Goal: Task Accomplishment & Management: Manage account settings

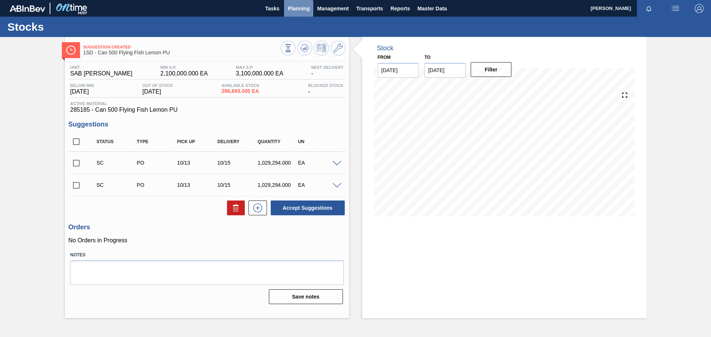
click at [303, 10] on span "Planning" at bounding box center [299, 8] width 22 height 9
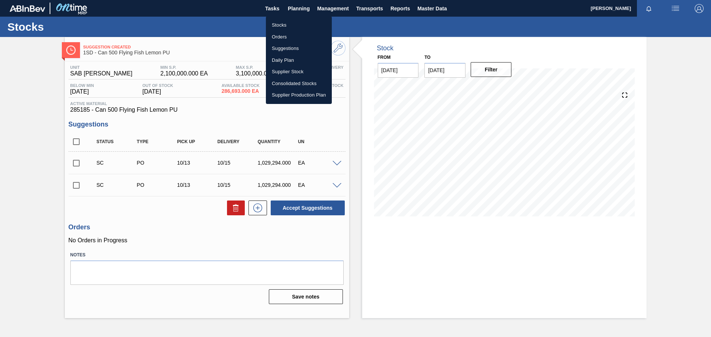
click at [279, 24] on li "Stocks" at bounding box center [299, 25] width 66 height 12
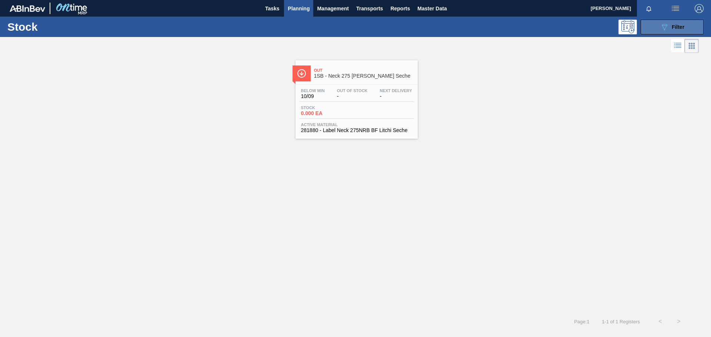
click at [667, 29] on icon "089F7B8B-B2A5-4AFE-B5C0-19BA573D28AC" at bounding box center [664, 27] width 9 height 9
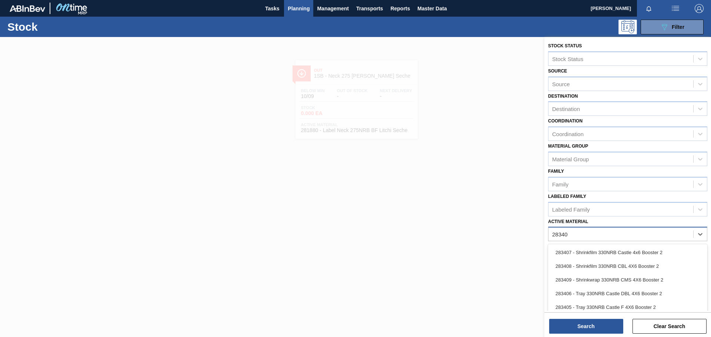
type Material "283408"
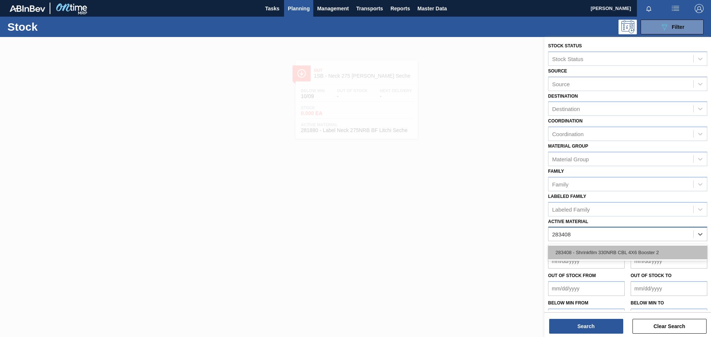
click at [660, 254] on div "283408 - Shrinkfilm 330NRB CBL 4X6 Booster 2" at bounding box center [627, 253] width 159 height 14
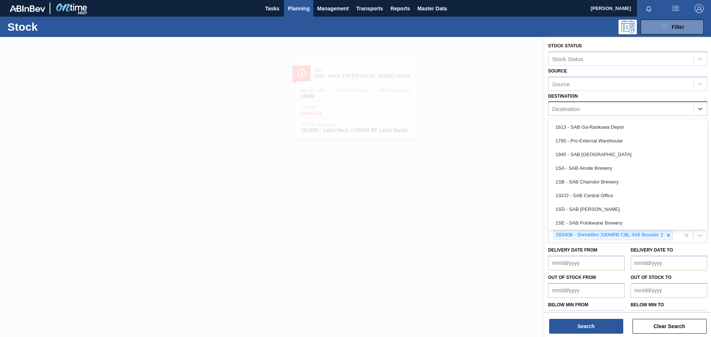
click at [568, 110] on div "Destination" at bounding box center [566, 109] width 28 height 6
type input "1sa"
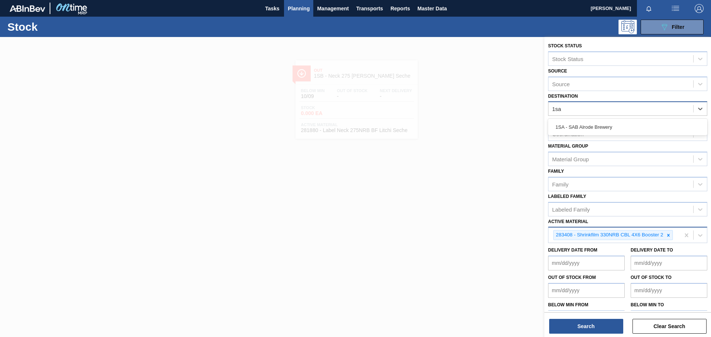
click at [567, 124] on div "1SA - SAB Alrode Brewery" at bounding box center [627, 127] width 159 height 14
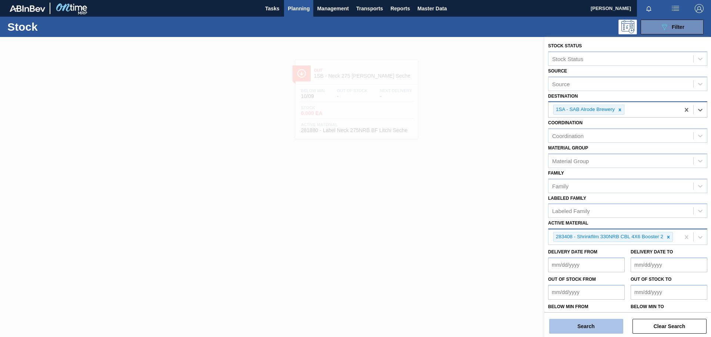
click at [596, 325] on button "Search" at bounding box center [586, 326] width 74 height 15
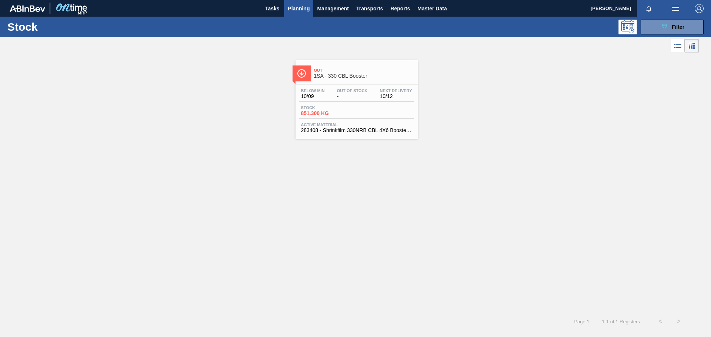
click at [349, 75] on span "1SA - 330 CBL Booster" at bounding box center [364, 76] width 100 height 6
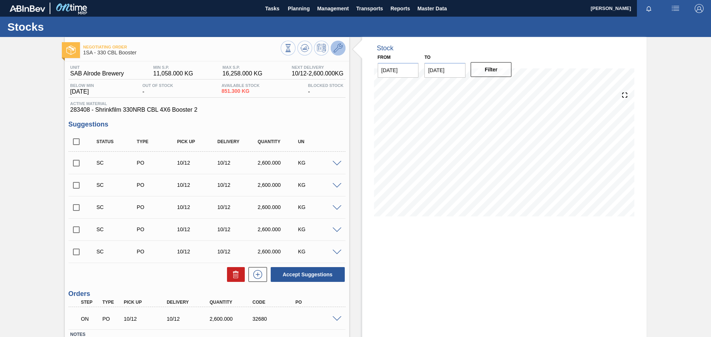
click at [335, 47] on icon at bounding box center [338, 48] width 9 height 9
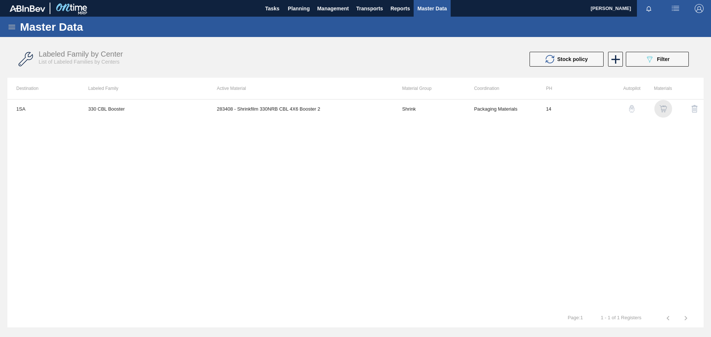
click at [667, 110] on div "button" at bounding box center [663, 108] width 9 height 7
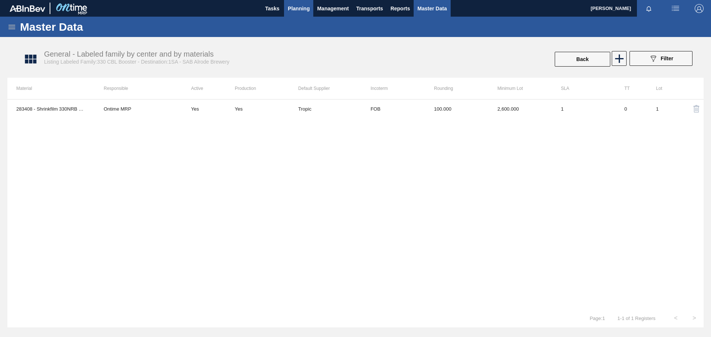
click at [300, 9] on span "Planning" at bounding box center [299, 8] width 22 height 9
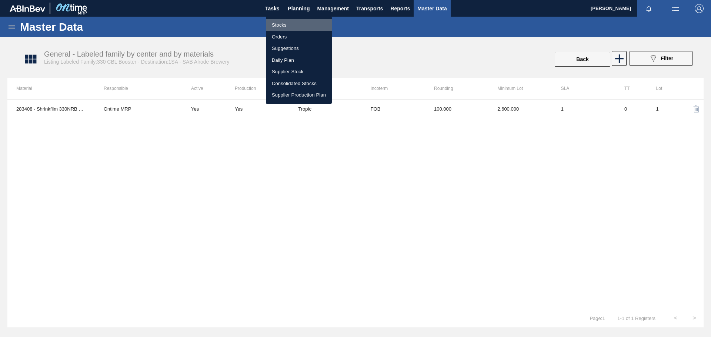
click at [284, 23] on li "Stocks" at bounding box center [299, 25] width 66 height 12
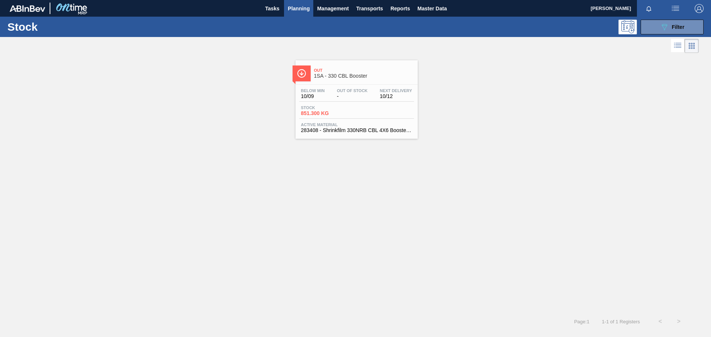
click at [347, 90] on span "Out Of Stock" at bounding box center [352, 90] width 31 height 4
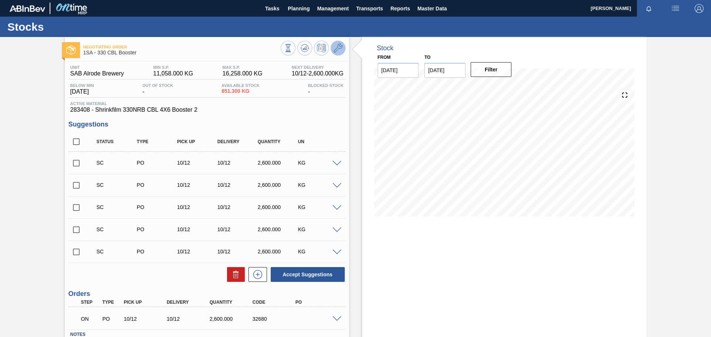
click at [337, 49] on icon at bounding box center [338, 48] width 9 height 9
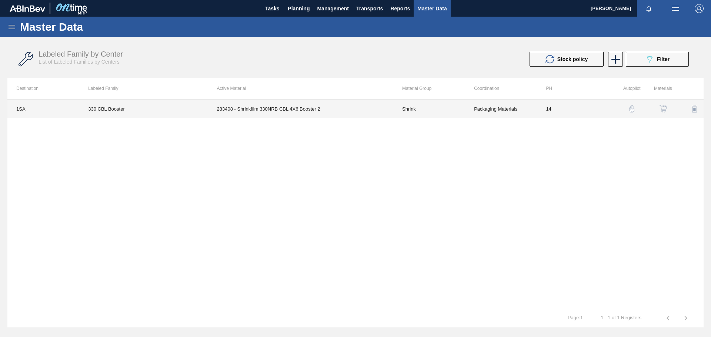
click at [600, 111] on td "14" at bounding box center [573, 109] width 72 height 19
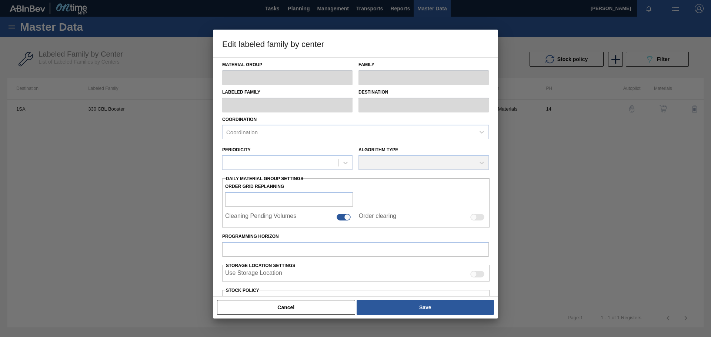
type input "Shrink"
type input "NRB"
type input "330 CBL Booster"
type input "1SA - SAB Alrode Brewery"
type input "14"
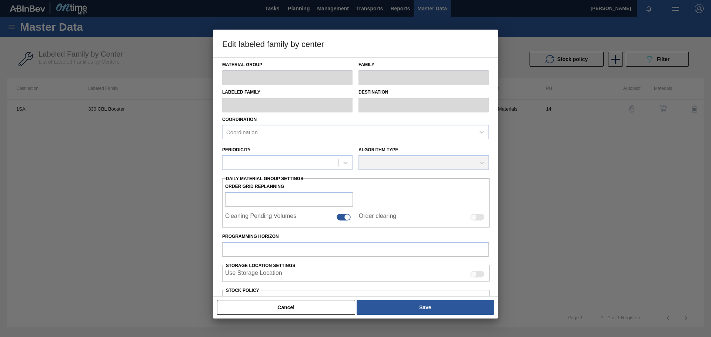
type input "11,058"
type input "16,258"
type input "100"
type input "16,258.000"
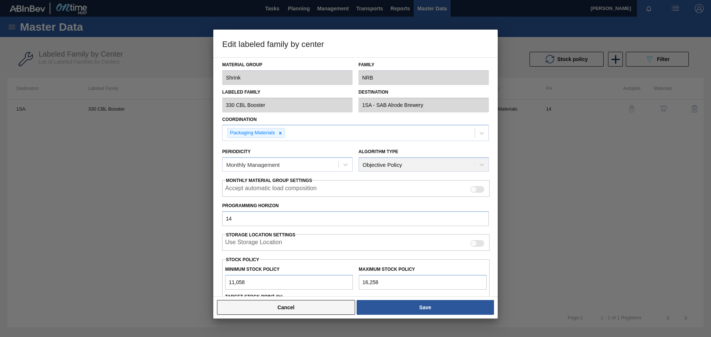
click at [332, 309] on button "Cancel" at bounding box center [286, 307] width 138 height 15
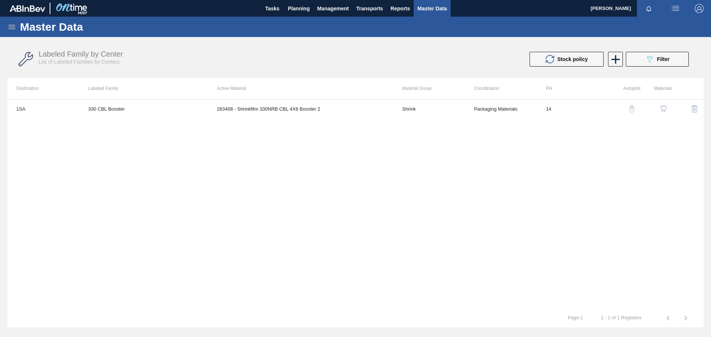
click at [663, 108] on img "button" at bounding box center [662, 108] width 7 height 7
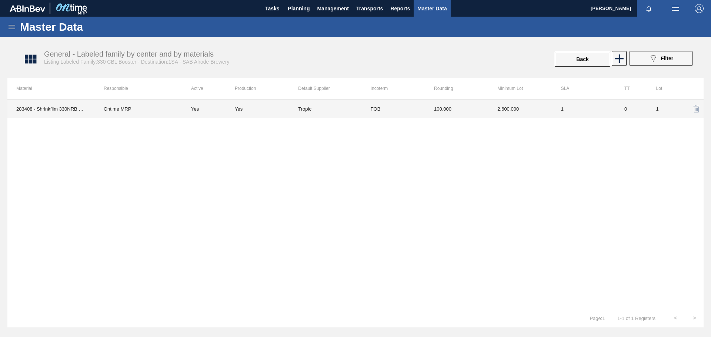
click at [525, 107] on td "2,600.000" at bounding box center [519, 109] width 63 height 19
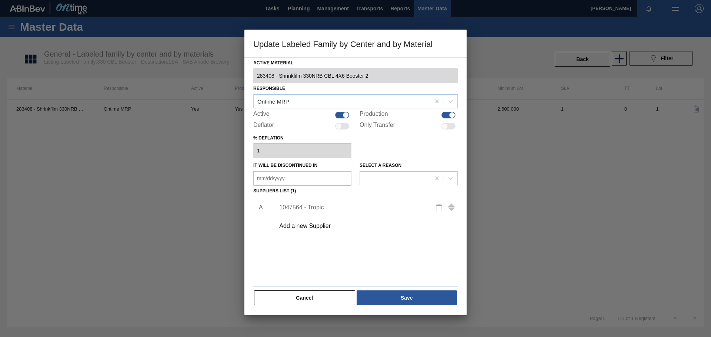
click at [317, 208] on div "1047564 - Tropic" at bounding box center [351, 207] width 145 height 7
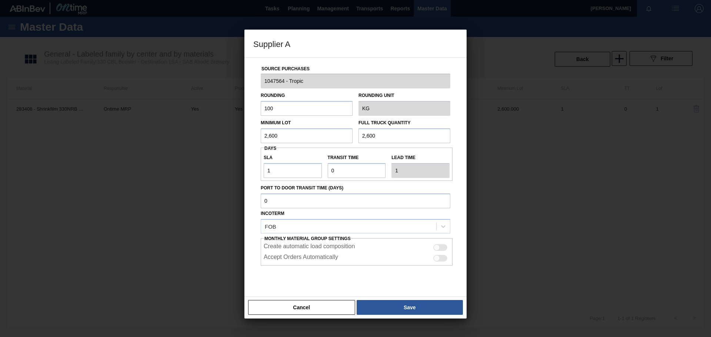
click at [282, 109] on input "100" at bounding box center [307, 108] width 92 height 15
drag, startPoint x: 285, startPoint y: 137, endPoint x: 98, endPoint y: 118, distance: 187.9
click at [98, 118] on div "Supplier A Source Purchases 1047564 - Tropic Rounding 100 Rounding Unit KG Mini…" at bounding box center [355, 168] width 711 height 337
type input "14,000"
drag, startPoint x: 396, startPoint y: 138, endPoint x: 298, endPoint y: 131, distance: 97.6
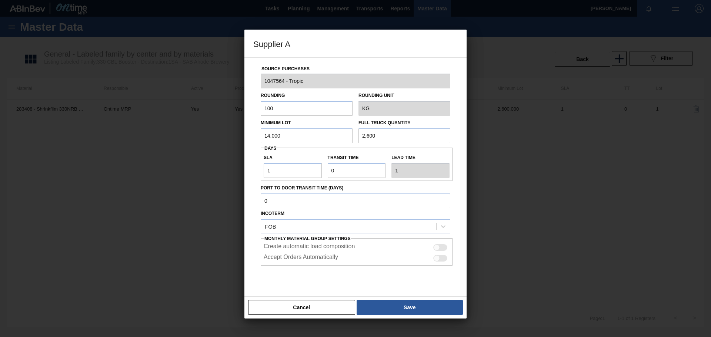
click at [298, 131] on div "Minimum Lot 14,000 Full Truck Quantity 2,600" at bounding box center [355, 129] width 195 height 27
type input "14,000"
click at [352, 168] on input "Transit time" at bounding box center [357, 170] width 58 height 15
type input "01"
type input "2"
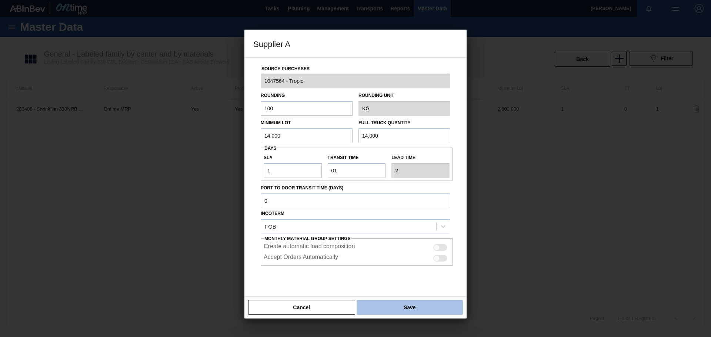
click at [412, 310] on button "Save" at bounding box center [410, 307] width 106 height 15
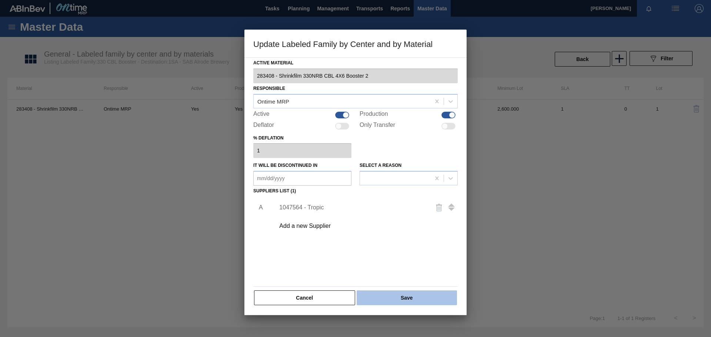
click at [421, 297] on button "Save" at bounding box center [407, 298] width 100 height 15
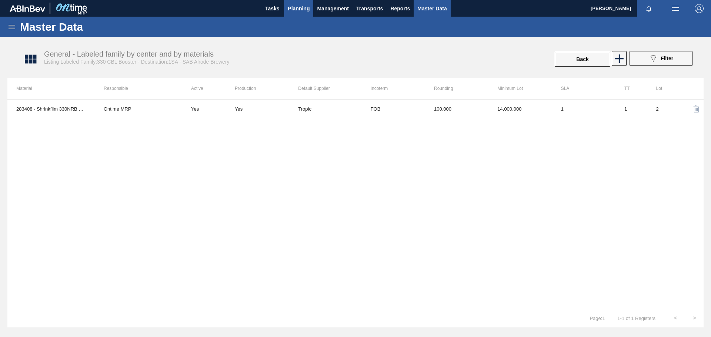
click at [299, 11] on span "Planning" at bounding box center [299, 8] width 22 height 9
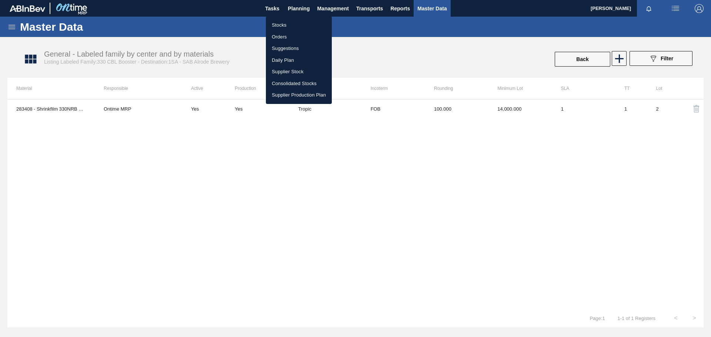
click at [292, 25] on li "Stocks" at bounding box center [299, 25] width 66 height 12
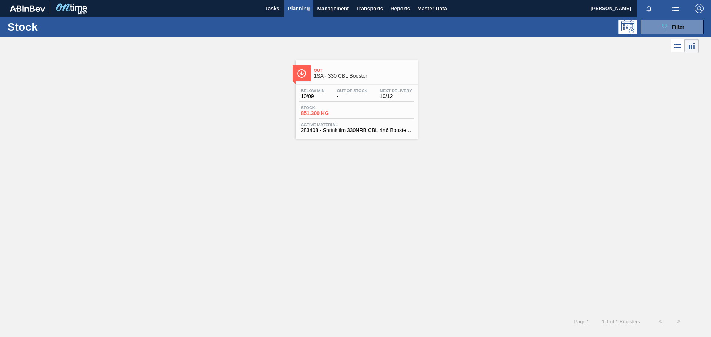
click at [344, 107] on span "Stock" at bounding box center [327, 108] width 52 height 4
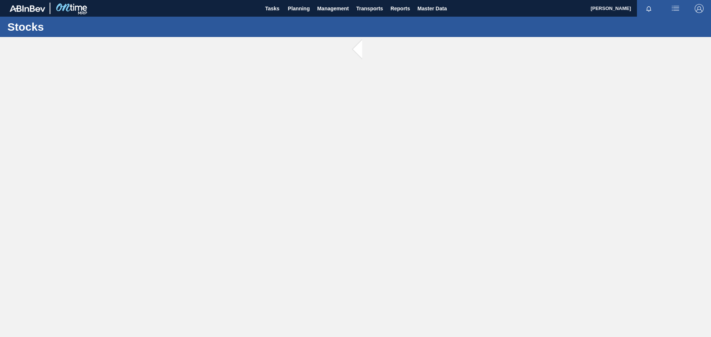
click at [344, 107] on main "Tasks Planning Management Transports Reports Master Data [PERSON_NAME] Mark all…" at bounding box center [355, 168] width 711 height 337
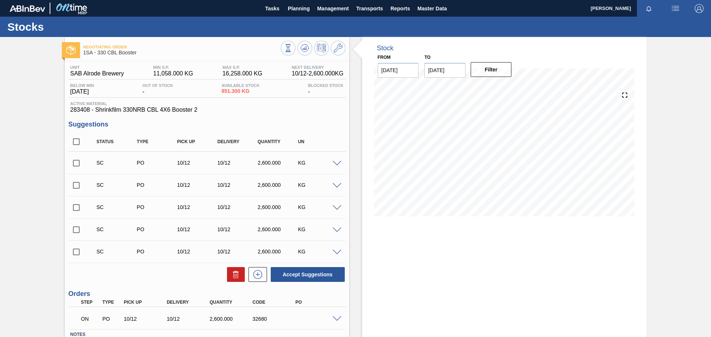
click at [486, 310] on div "Stock From [DATE] to [DATE] Filter 10/15 Stock Projection 14,647.44 SAP Plannin…" at bounding box center [504, 213] width 284 height 353
click at [304, 46] on icon at bounding box center [304, 48] width 9 height 9
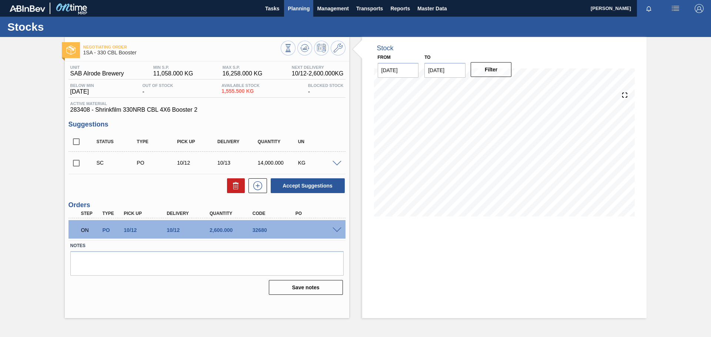
click at [305, 9] on span "Planning" at bounding box center [299, 8] width 22 height 9
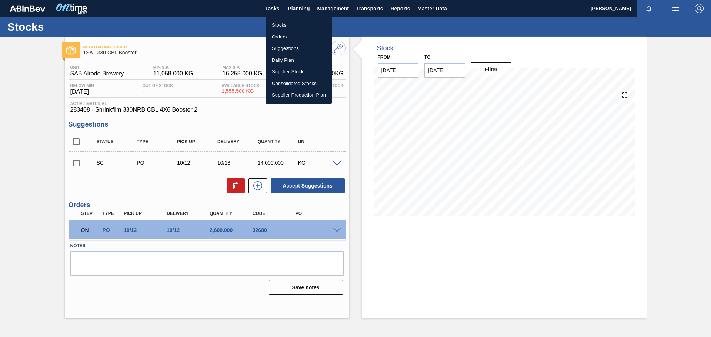
click at [301, 24] on li "Stocks" at bounding box center [299, 25] width 66 height 12
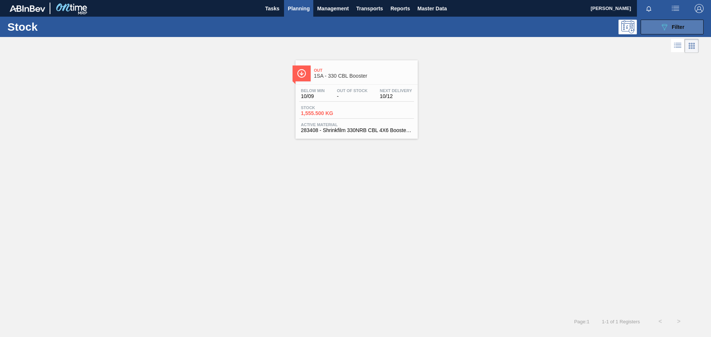
click at [669, 25] on div "089F7B8B-B2A5-4AFE-B5C0-19BA573D28AC Filter" at bounding box center [672, 27] width 24 height 9
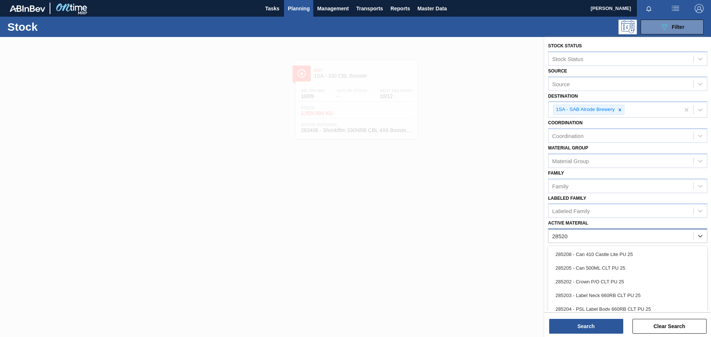
type Material "285201"
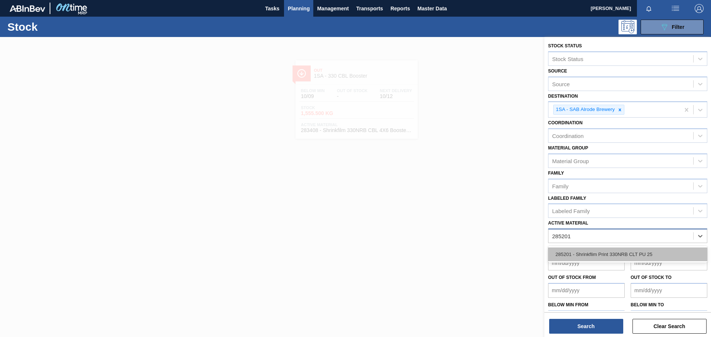
click at [596, 252] on div "285201 - Shrinkflim Print 330NRB CLT PU 25" at bounding box center [627, 255] width 159 height 14
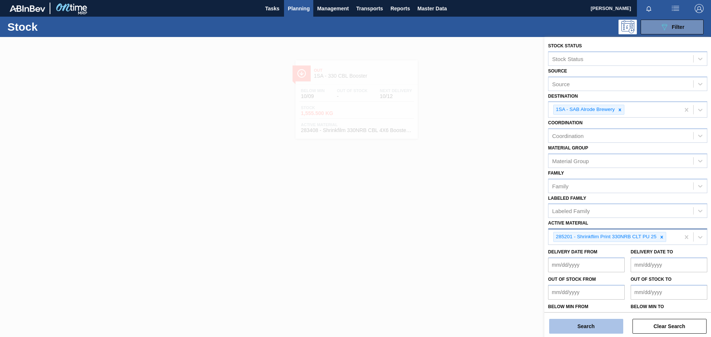
click at [580, 325] on button "Search" at bounding box center [586, 326] width 74 height 15
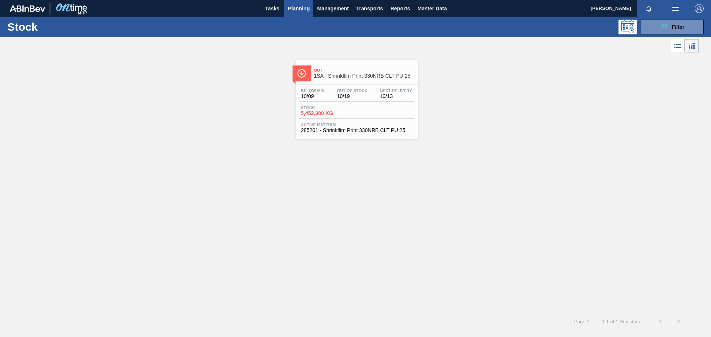
click at [374, 106] on div "Stock 5,452.300 KG" at bounding box center [356, 112] width 115 height 13
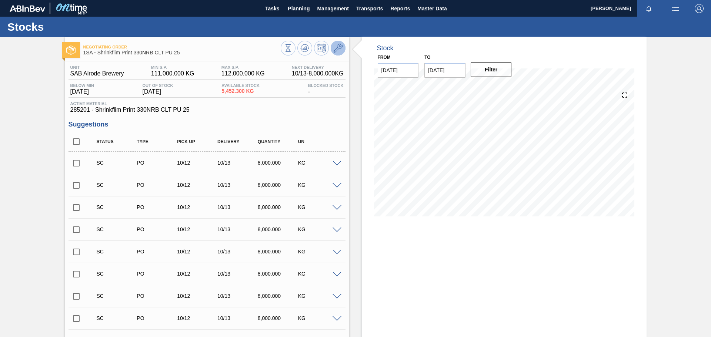
click at [337, 47] on icon at bounding box center [338, 48] width 9 height 9
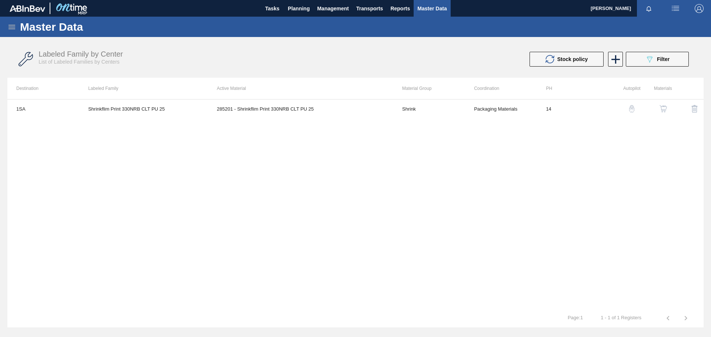
click at [662, 110] on img "button" at bounding box center [662, 108] width 7 height 7
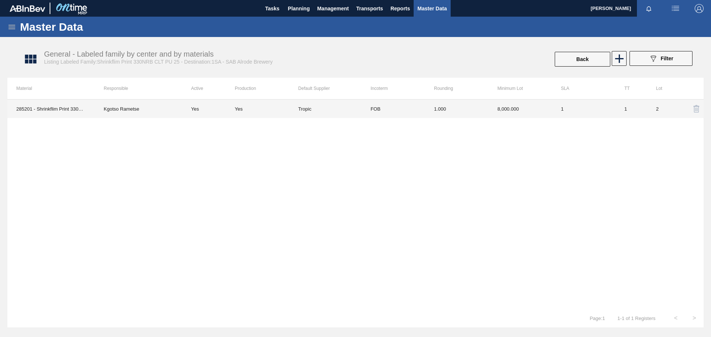
click at [356, 111] on td "Tropic" at bounding box center [329, 109] width 63 height 19
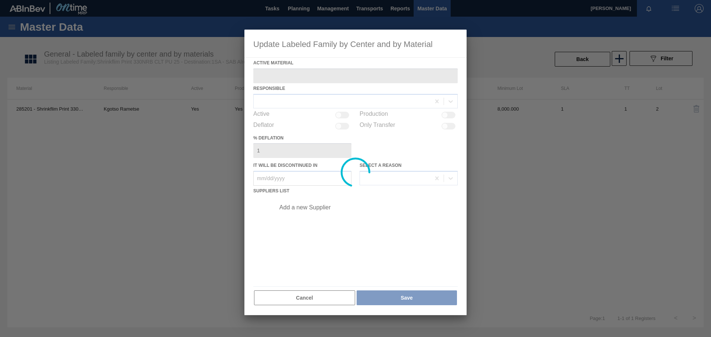
type Material "285201 - Shrinkflim Print 330NRB CLT PU 25"
checkbox input "true"
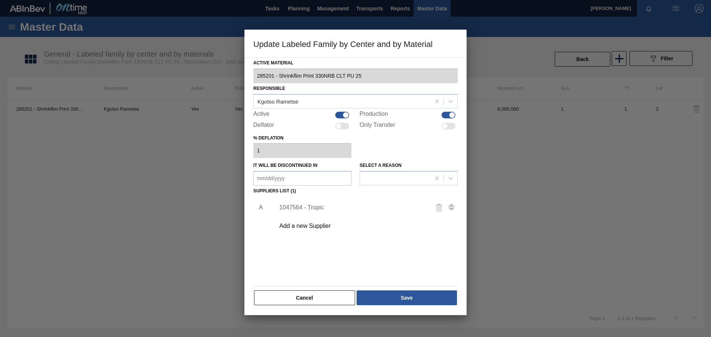
click at [310, 207] on div "1047564 - Tropic" at bounding box center [351, 207] width 145 height 7
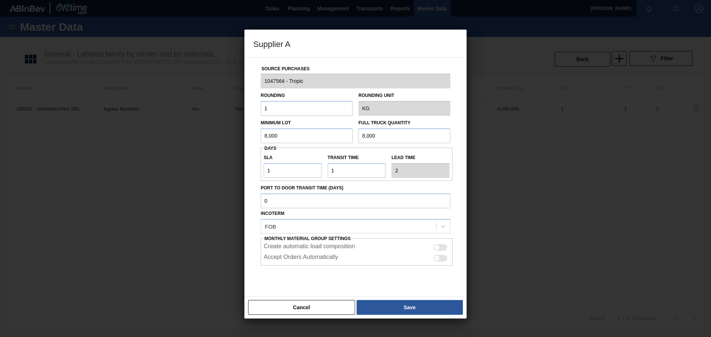
drag, startPoint x: 281, startPoint y: 136, endPoint x: 188, endPoint y: 131, distance: 93.1
click at [188, 131] on div "Supplier A Source Purchases 1047564 - Tropic Rounding 1 Rounding Unit KG Minimu…" at bounding box center [355, 168] width 711 height 337
type input "6,000"
drag, startPoint x: 392, startPoint y: 137, endPoint x: 294, endPoint y: 134, distance: 98.2
click at [295, 134] on div "Minimum Lot 6,000 Full Truck Quantity 8,000" at bounding box center [355, 129] width 195 height 27
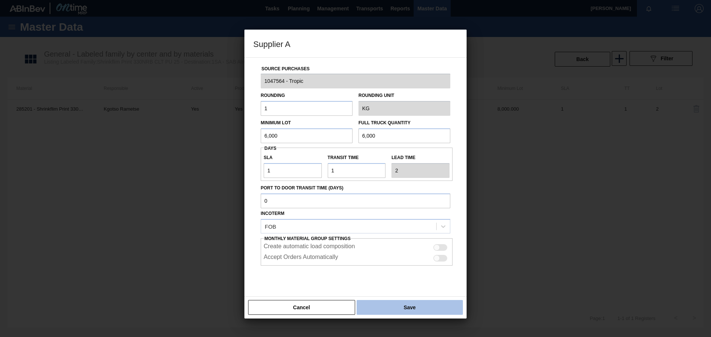
type input "6,000"
click at [410, 304] on button "Save" at bounding box center [410, 307] width 106 height 15
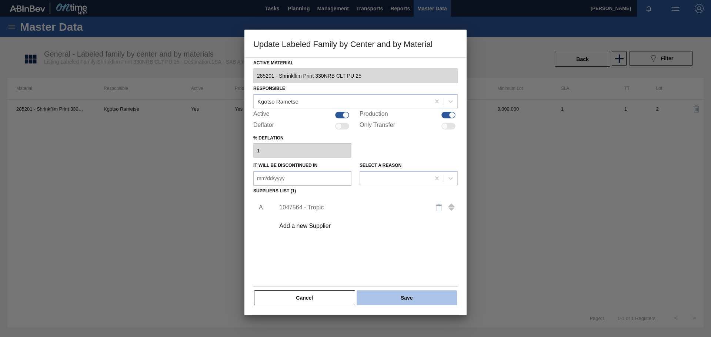
click at [415, 299] on button "Save" at bounding box center [407, 298] width 100 height 15
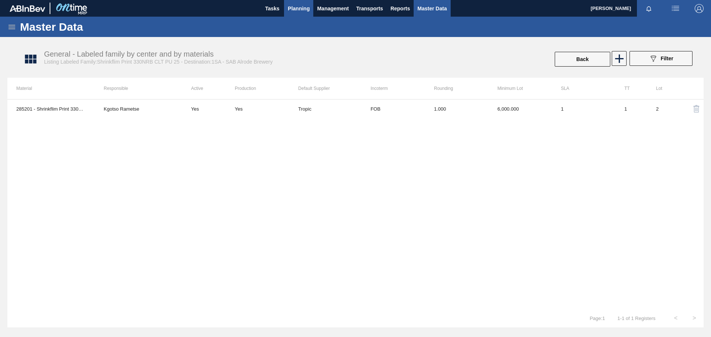
click at [301, 10] on span "Planning" at bounding box center [299, 8] width 22 height 9
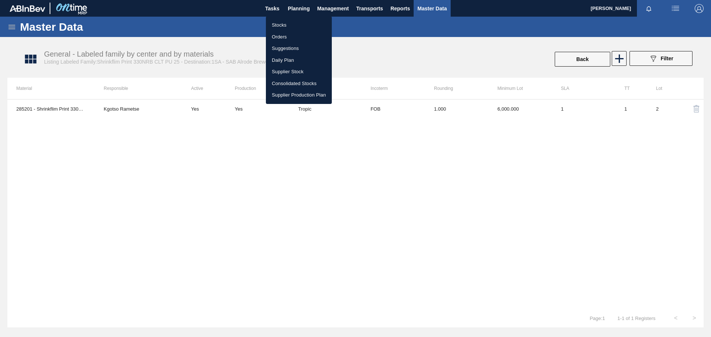
click at [300, 26] on li "Stocks" at bounding box center [299, 25] width 66 height 12
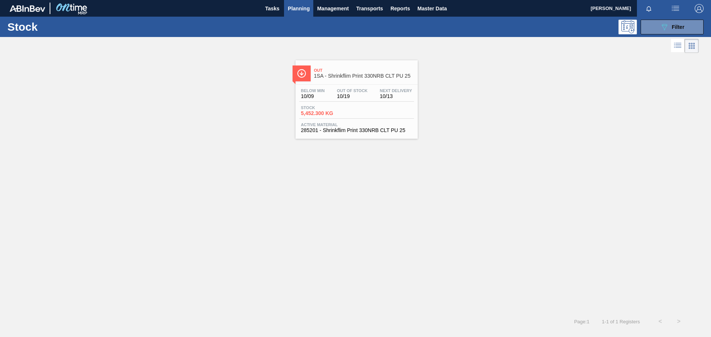
click at [362, 102] on div "Below Min 10/09 Out Of Stock 10/19 Next Delivery 10/13 Stock 5,452.300 KG Activ…" at bounding box center [356, 110] width 122 height 50
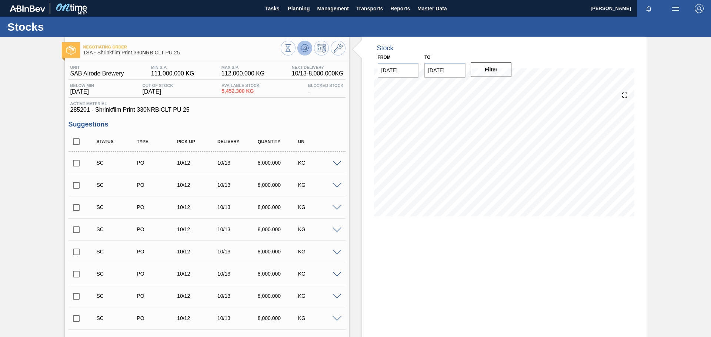
click at [304, 50] on icon at bounding box center [304, 47] width 5 height 3
click at [306, 49] on icon at bounding box center [304, 48] width 9 height 9
click at [337, 44] on icon at bounding box center [338, 48] width 9 height 9
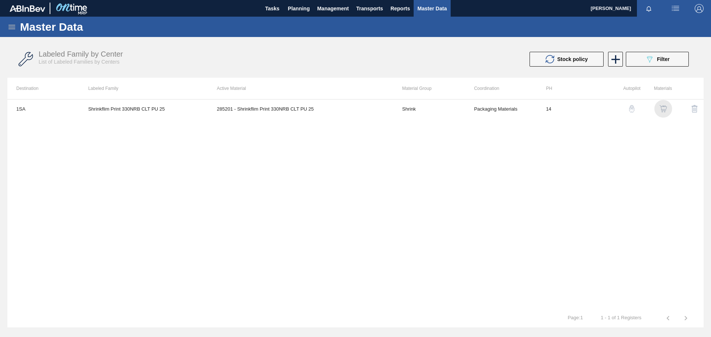
click at [664, 108] on img "button" at bounding box center [662, 108] width 7 height 7
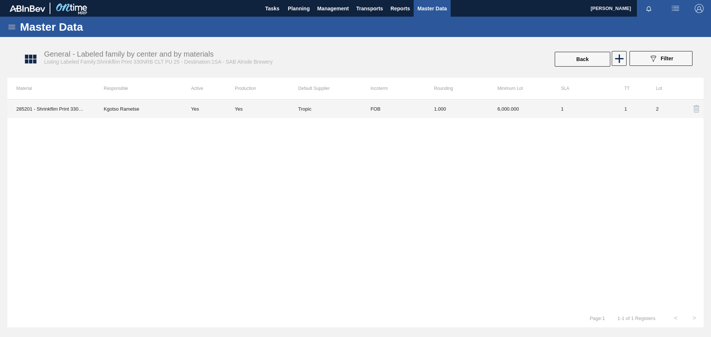
click at [412, 111] on td "FOB" at bounding box center [393, 109] width 63 height 19
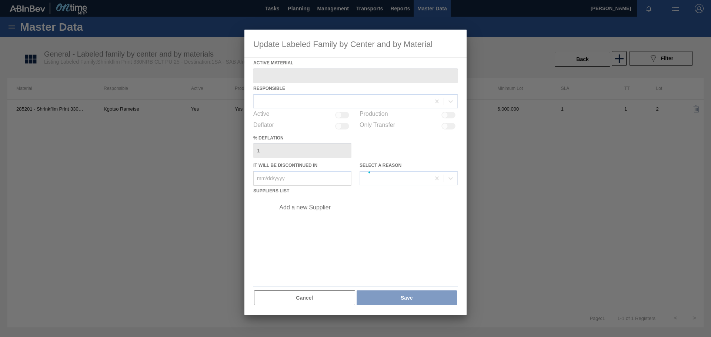
type Material "285201 - Shrinkflim Print 330NRB CLT PU 25"
checkbox input "true"
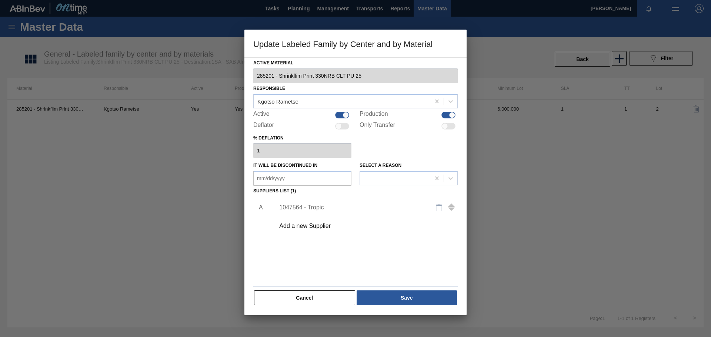
click at [309, 207] on div "1047564 - Tropic" at bounding box center [351, 207] width 145 height 7
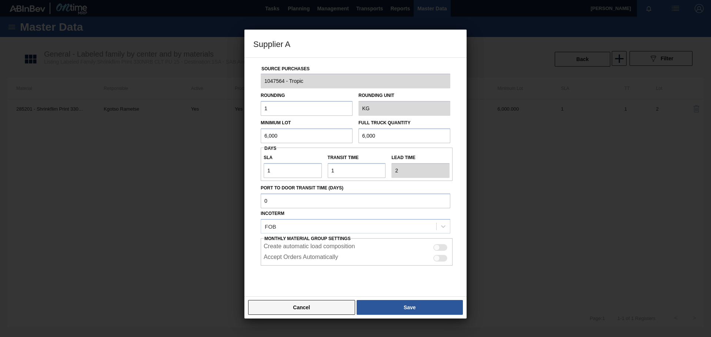
click at [296, 310] on button "Cancel" at bounding box center [301, 307] width 107 height 15
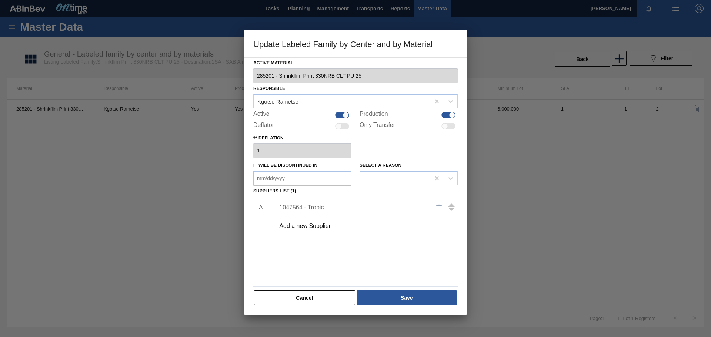
click at [284, 298] on button "Cancel" at bounding box center [304, 298] width 101 height 15
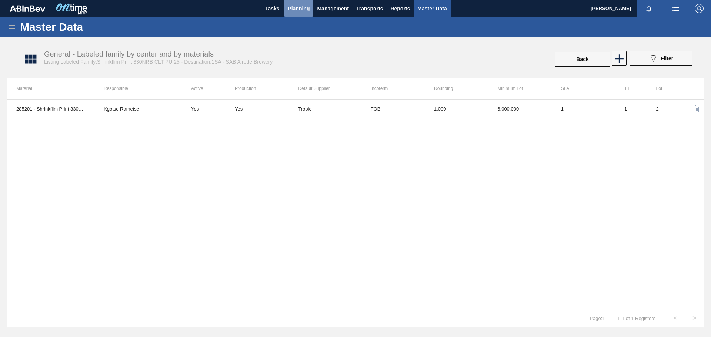
click at [306, 9] on span "Planning" at bounding box center [299, 8] width 22 height 9
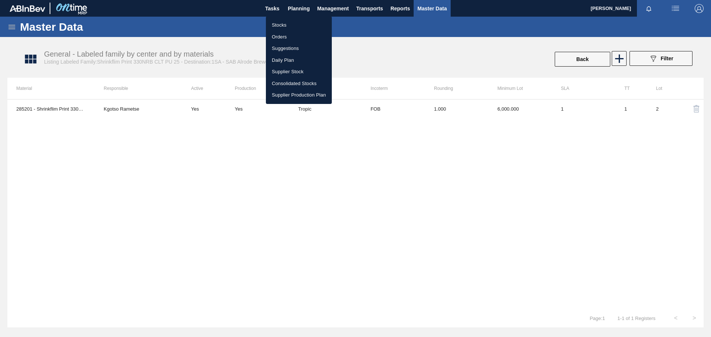
click at [287, 24] on li "Stocks" at bounding box center [299, 25] width 66 height 12
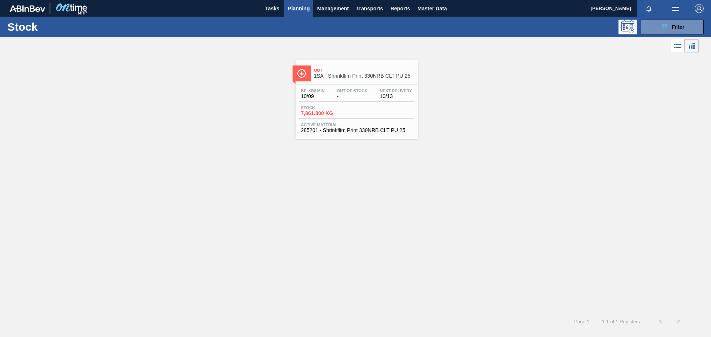
click at [350, 100] on div "Below Min 10/09 Out Of Stock - Next Delivery 10/13" at bounding box center [356, 94] width 115 height 13
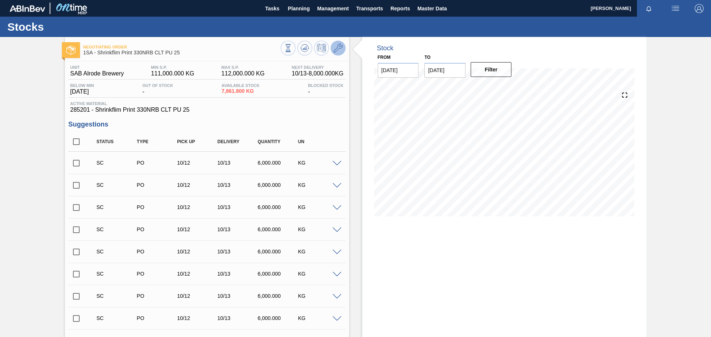
click at [335, 49] on icon at bounding box center [338, 48] width 9 height 9
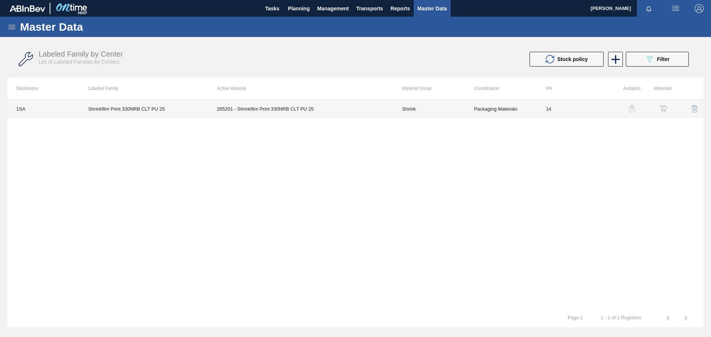
click at [251, 111] on td "285201 - Shrinkflim Print 330NRB CLT PU 25" at bounding box center [300, 109] width 185 height 19
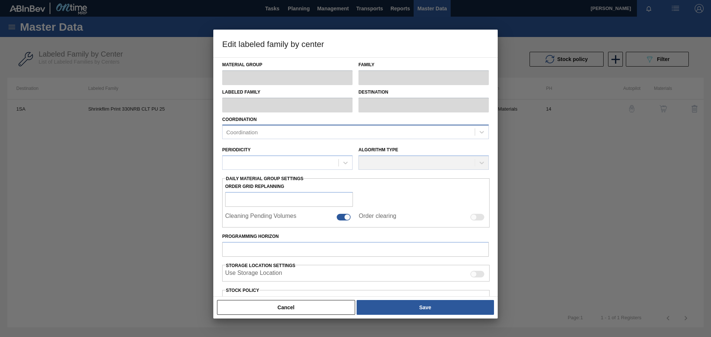
type input "Shrink"
type input "330NRB (Shrink)"
type input "Shrinkflim Print 330NRB CLT PU 25"
type input "1SA - SAB Alrode Brewery"
type input "14"
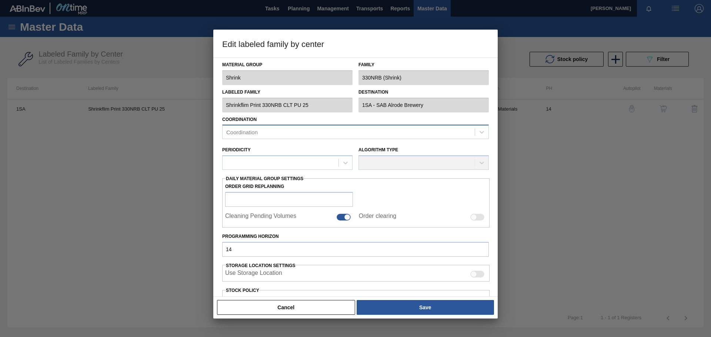
type input "111,000"
type input "112,000"
type input "100"
type input "112,000.000"
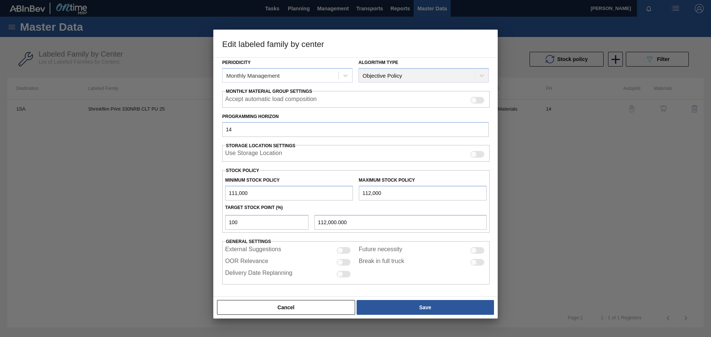
scroll to position [90, 0]
click at [250, 193] on input "111,000" at bounding box center [289, 192] width 128 height 15
type input "1"
type input "12,000"
click at [281, 310] on button "Cancel" at bounding box center [286, 307] width 138 height 15
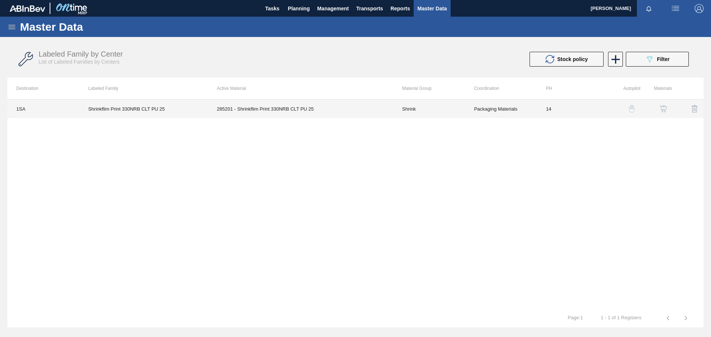
click at [272, 110] on td "285201 - Shrinkflim Print 330NRB CLT PU 25" at bounding box center [300, 109] width 185 height 19
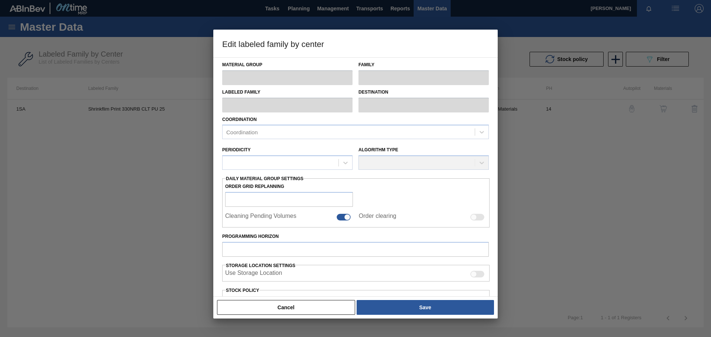
type input "Shrink"
type input "330NRB (Shrink)"
type input "Shrinkflim Print 330NRB CLT PU 25"
type input "1SA - SAB Alrode Brewery"
type input "14"
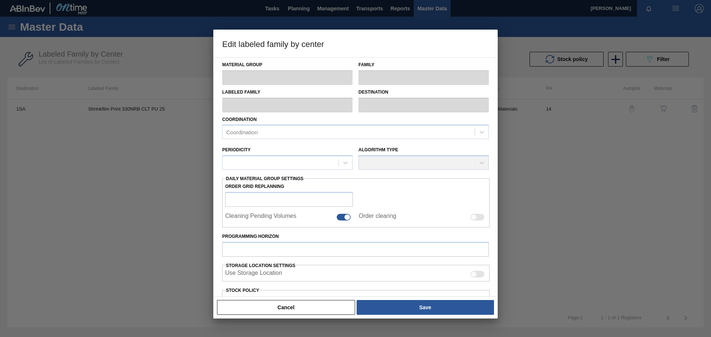
type input "111,000"
type input "112,000"
type input "100"
type input "112,000.000"
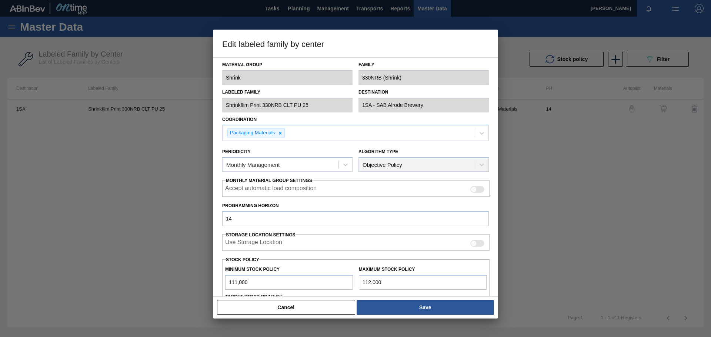
click at [136, 185] on div at bounding box center [355, 168] width 711 height 337
click at [325, 304] on button "Cancel" at bounding box center [286, 307] width 138 height 15
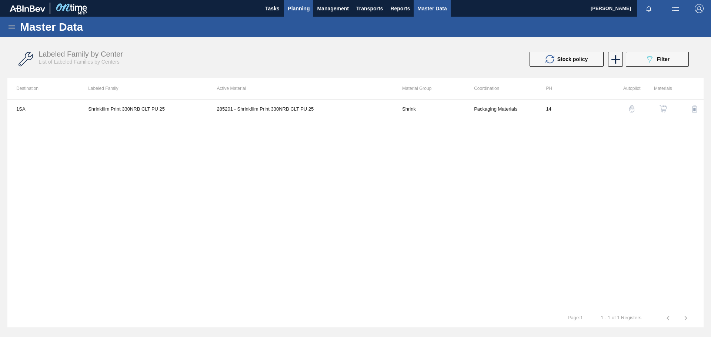
click at [301, 8] on span "Planning" at bounding box center [299, 8] width 22 height 9
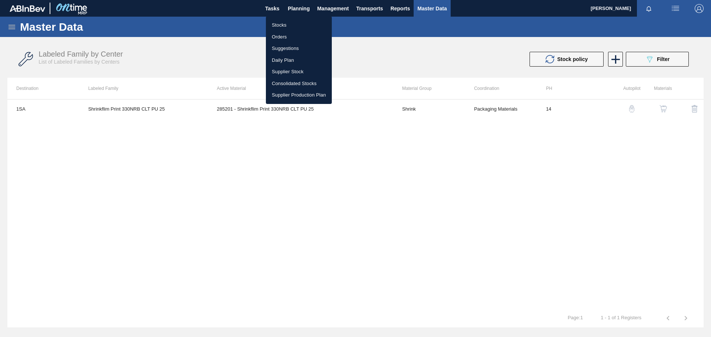
click at [285, 23] on li "Stocks" at bounding box center [299, 25] width 66 height 12
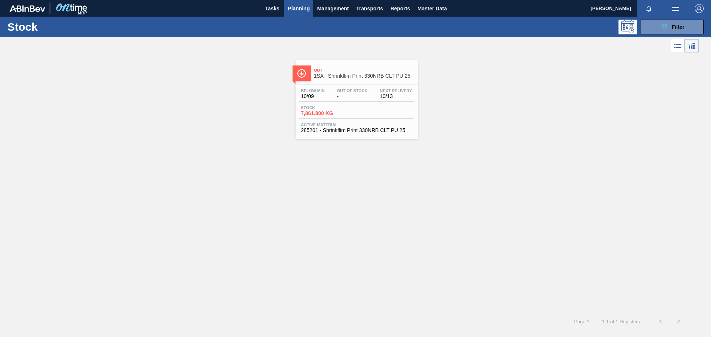
click at [341, 104] on div "Below Min 10/09 Out Of Stock - Next Delivery 10/13 Stock 7,861.800 KG Active Ma…" at bounding box center [356, 110] width 122 height 50
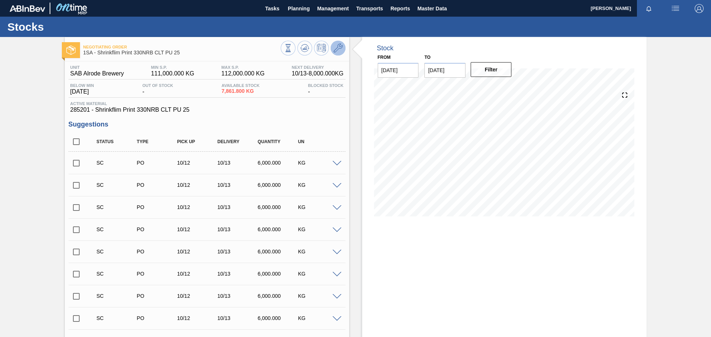
click at [340, 48] on icon at bounding box center [338, 48] width 9 height 9
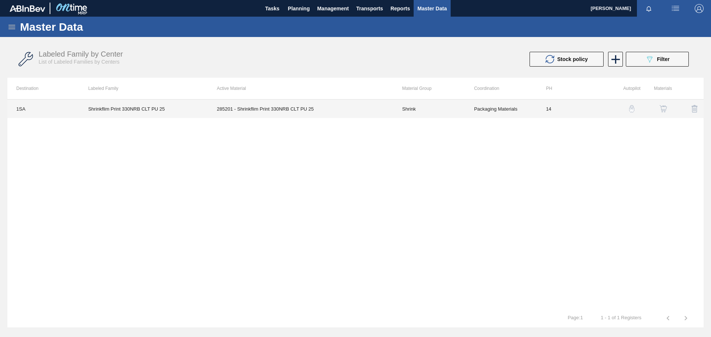
click at [208, 107] on td "285201 - Shrinkflim Print 330NRB CLT PU 25" at bounding box center [300, 109] width 185 height 19
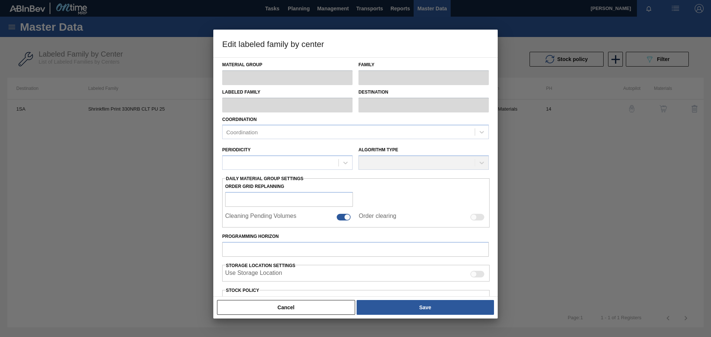
type input "Shrink"
type input "330NRB (Shrink)"
type input "Shrinkflim Print 330NRB CLT PU 25"
type input "1SA - SAB Alrode Brewery"
type input "14"
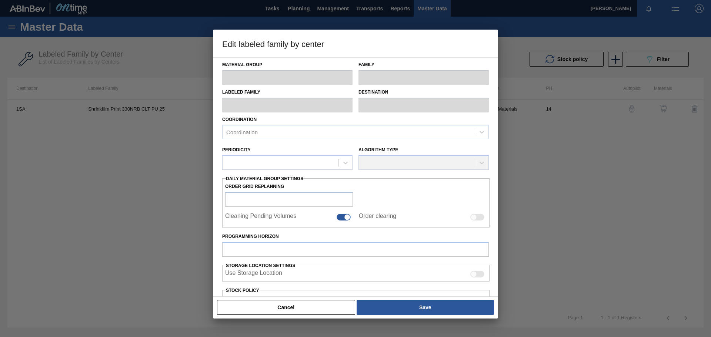
type input "111,000"
type input "112,000"
type input "100"
type input "112,000.000"
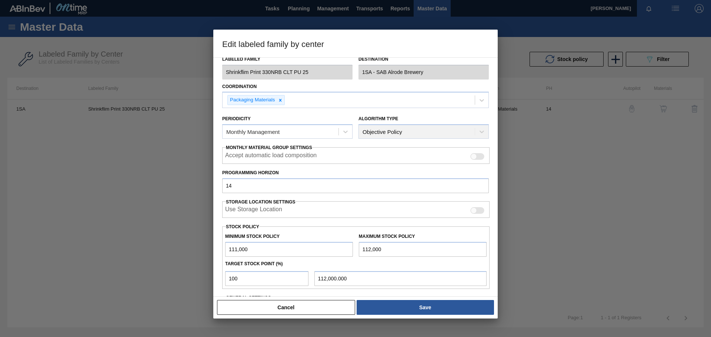
scroll to position [90, 0]
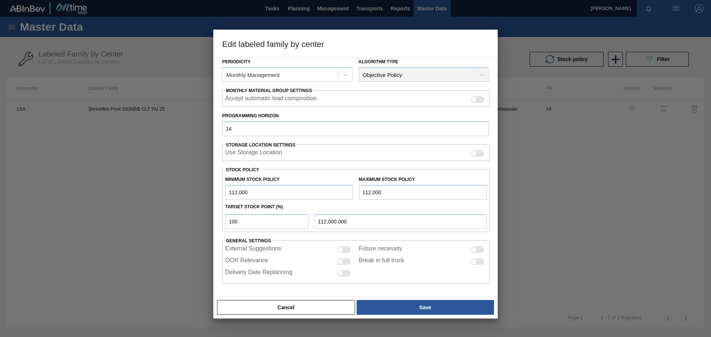
drag, startPoint x: 253, startPoint y: 190, endPoint x: 150, endPoint y: 190, distance: 102.2
click at [151, 190] on div "Edit labeled family by center Material Group Shrink Family 330NRB (Shrink) Labe…" at bounding box center [355, 168] width 711 height 337
type input "24,000"
drag, startPoint x: 389, startPoint y: 191, endPoint x: 290, endPoint y: 191, distance: 99.2
click at [290, 191] on div "Minimum Stock Policy 24,000 Maximum Stock Policy 112,000" at bounding box center [355, 186] width 267 height 27
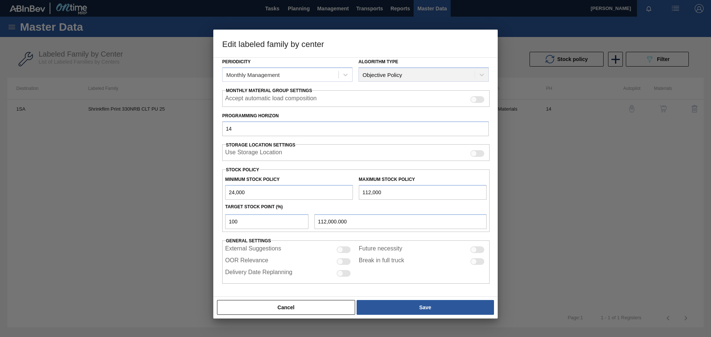
type input "3"
type input "3.000"
type input "30"
type input "30.000"
type input "300"
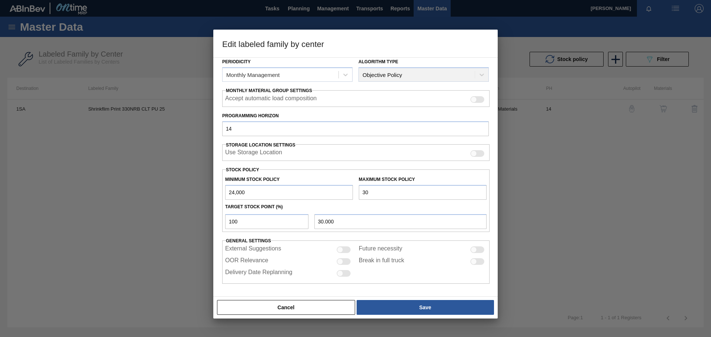
type input "300.000"
type input "3,000"
type input "3,000.000"
type input "30,000"
type input "30,000.000"
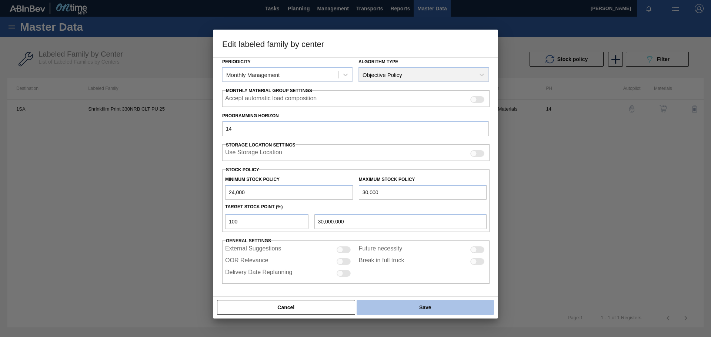
type input "30,000"
click at [427, 310] on button "Save" at bounding box center [425, 307] width 137 height 15
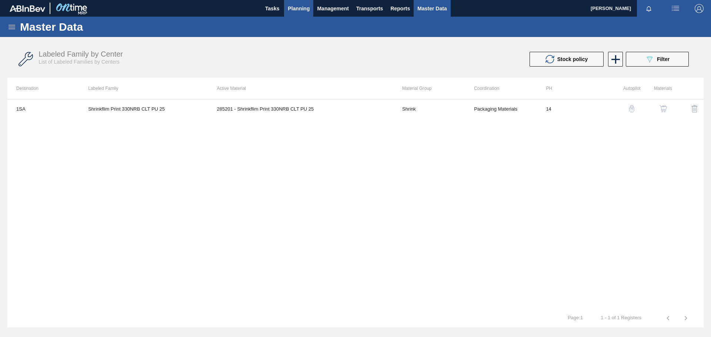
click at [300, 10] on span "Planning" at bounding box center [299, 8] width 22 height 9
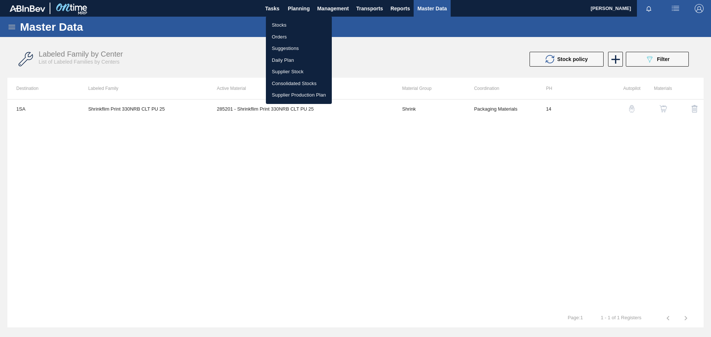
click at [287, 24] on li "Stocks" at bounding box center [299, 25] width 66 height 12
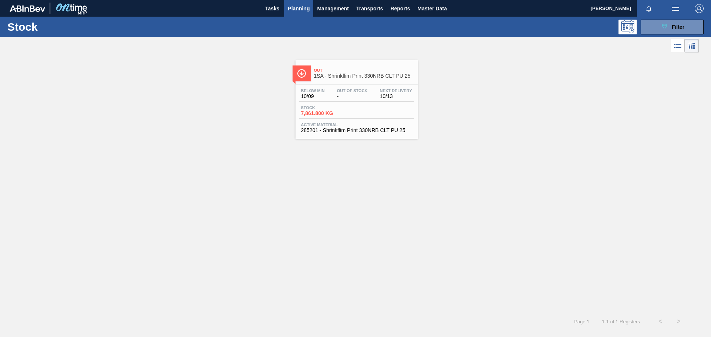
click at [367, 108] on div "Stock 7,861.800 KG" at bounding box center [356, 112] width 115 height 13
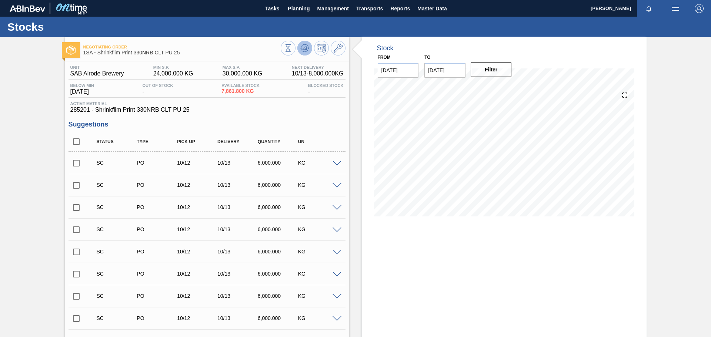
click at [305, 48] on polygon at bounding box center [305, 48] width 0 height 3
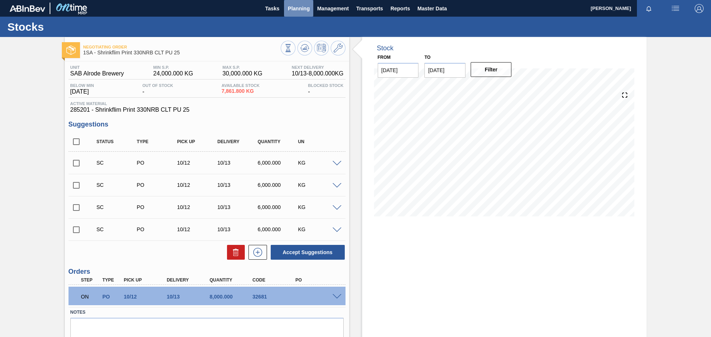
click at [298, 9] on span "Planning" at bounding box center [299, 8] width 22 height 9
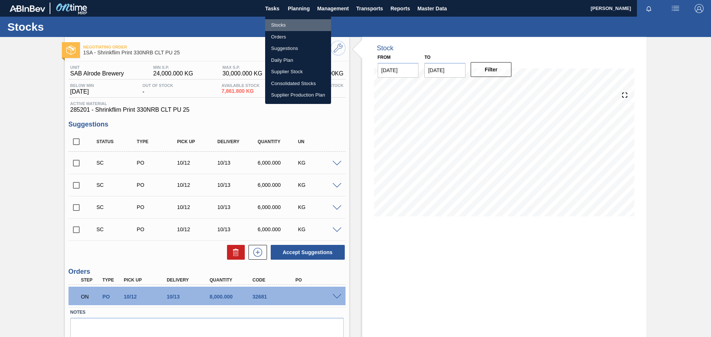
click at [278, 25] on li "Stocks" at bounding box center [298, 25] width 66 height 12
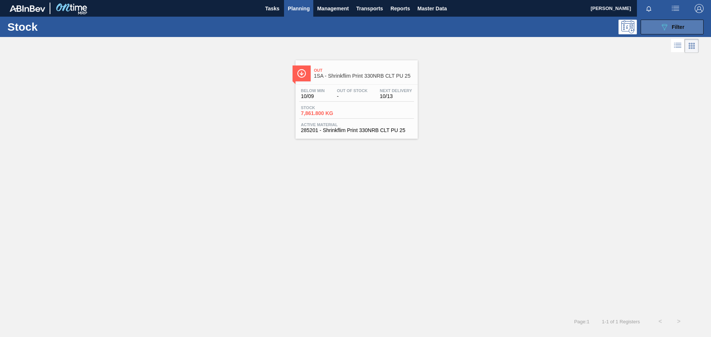
click at [664, 26] on icon "089F7B8B-B2A5-4AFE-B5C0-19BA573D28AC" at bounding box center [664, 27] width 9 height 9
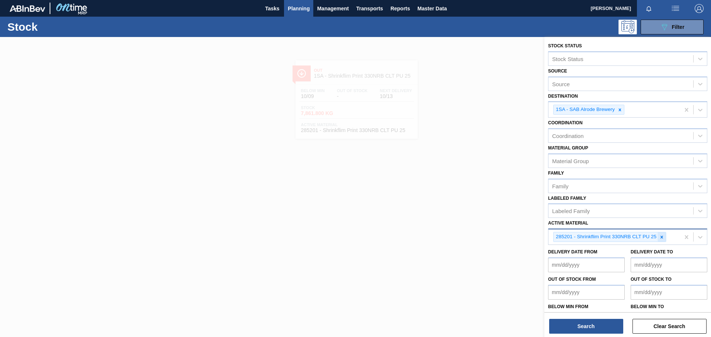
click at [664, 237] on icon at bounding box center [661, 237] width 5 height 5
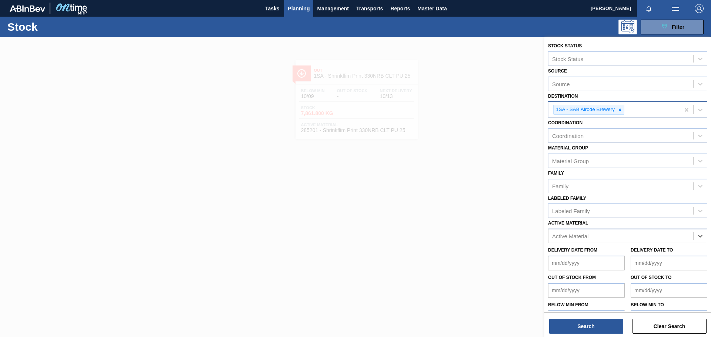
click at [620, 109] on icon at bounding box center [619, 109] width 5 height 5
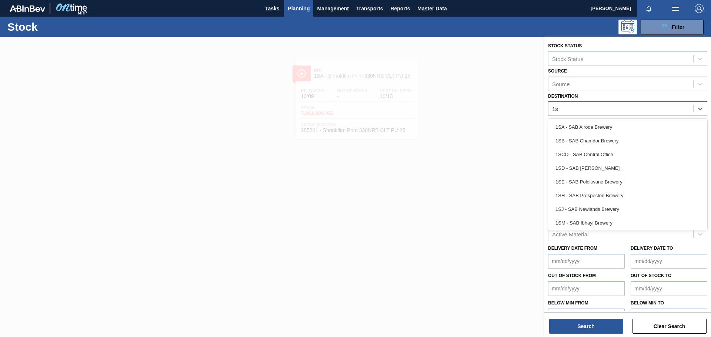
type input "1sh"
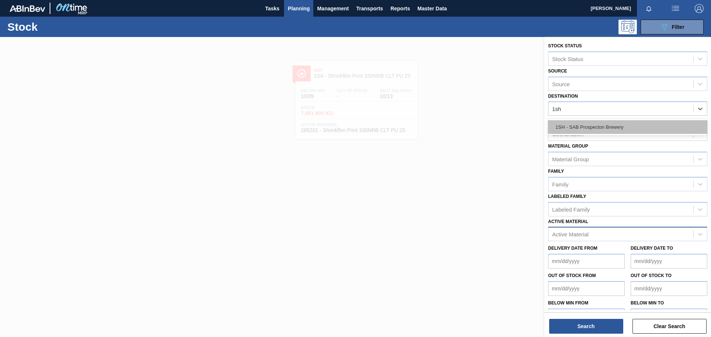
click at [616, 127] on div "1SH - SAB Prospecton Brewery" at bounding box center [627, 127] width 159 height 14
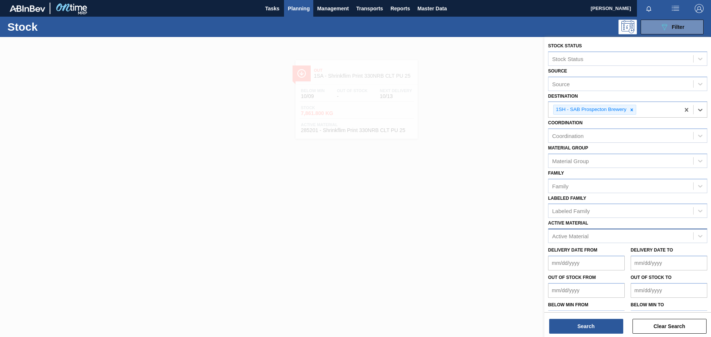
click at [575, 237] on div "Active Material" at bounding box center [570, 236] width 36 height 6
type Material "213818"
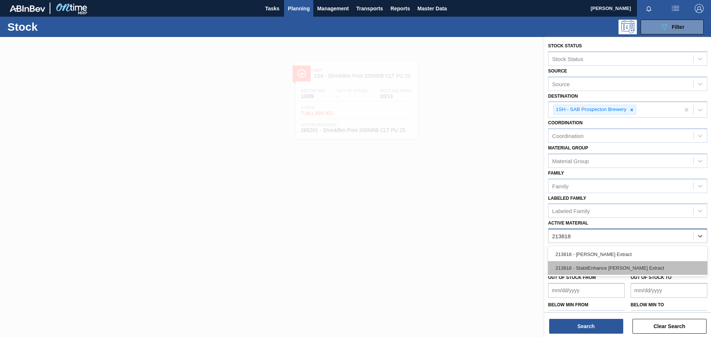
click at [603, 269] on div "213818 - StabilEnhance [PERSON_NAME] Extract" at bounding box center [627, 268] width 159 height 14
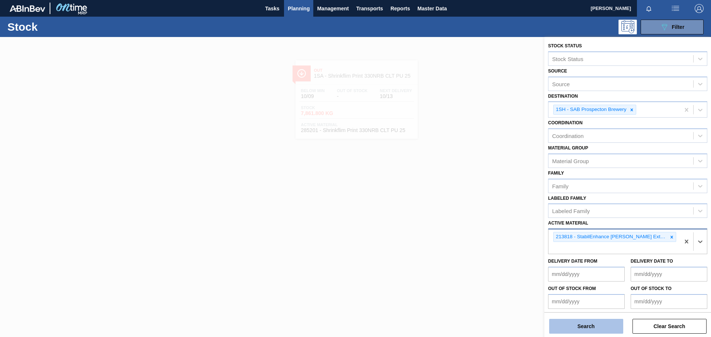
click at [574, 327] on button "Search" at bounding box center [586, 326] width 74 height 15
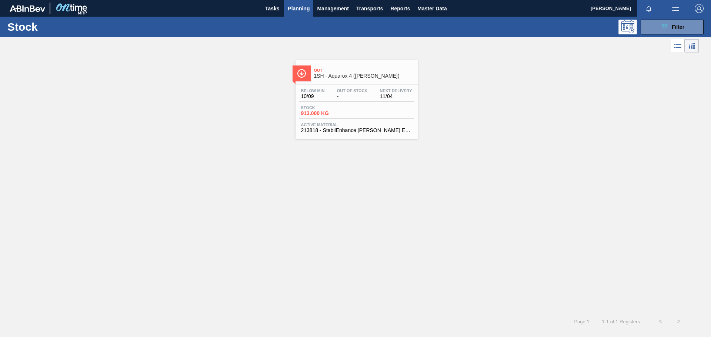
click at [356, 111] on div "Stock 913.000 KG" at bounding box center [356, 112] width 115 height 13
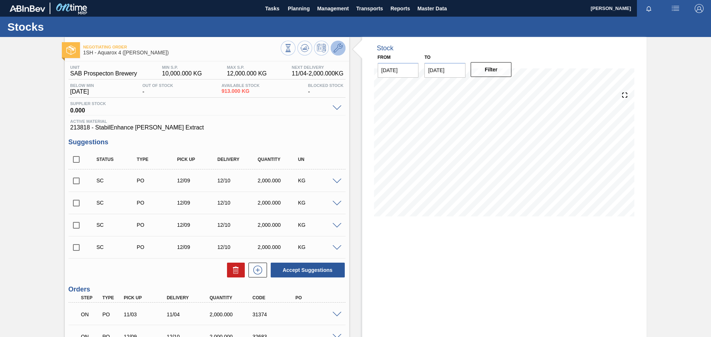
click at [337, 46] on icon at bounding box center [338, 48] width 9 height 9
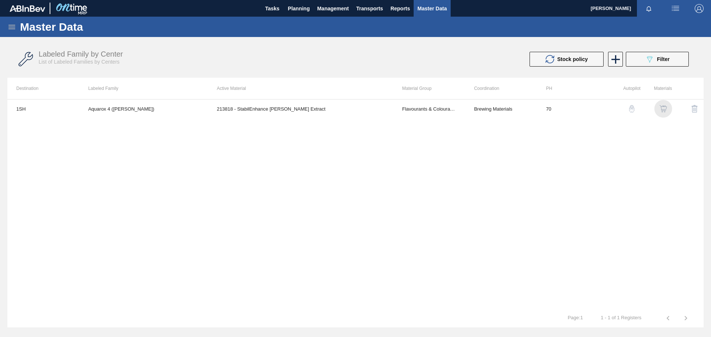
click at [666, 108] on img "button" at bounding box center [662, 108] width 7 height 7
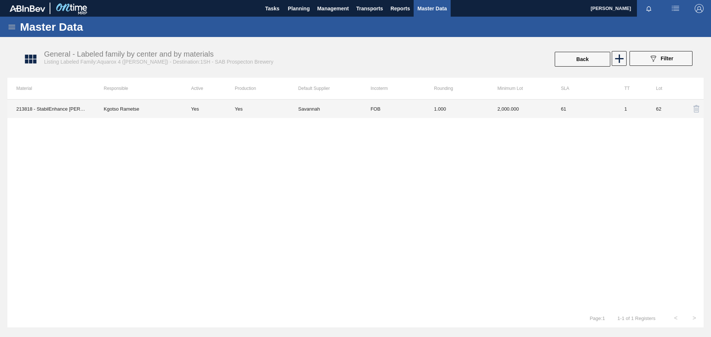
click at [307, 107] on td "Savannah" at bounding box center [329, 109] width 63 height 19
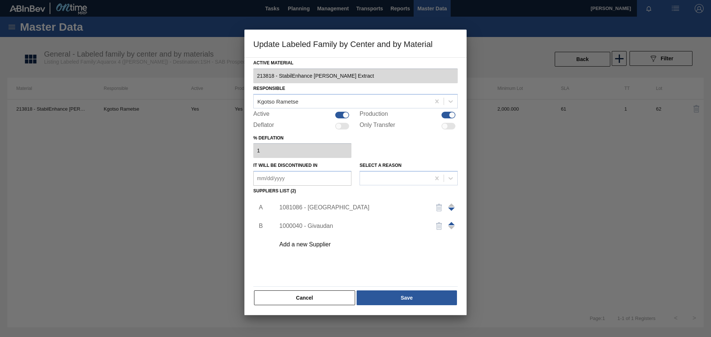
click at [452, 223] on span at bounding box center [451, 223] width 7 height 3
click at [411, 295] on button "Save" at bounding box center [407, 298] width 100 height 15
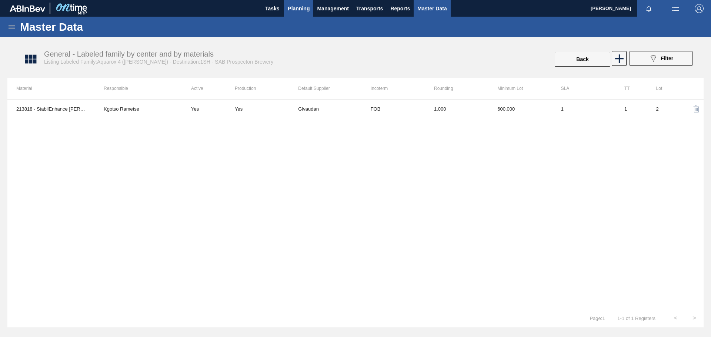
click at [298, 12] on span "Planning" at bounding box center [299, 8] width 22 height 9
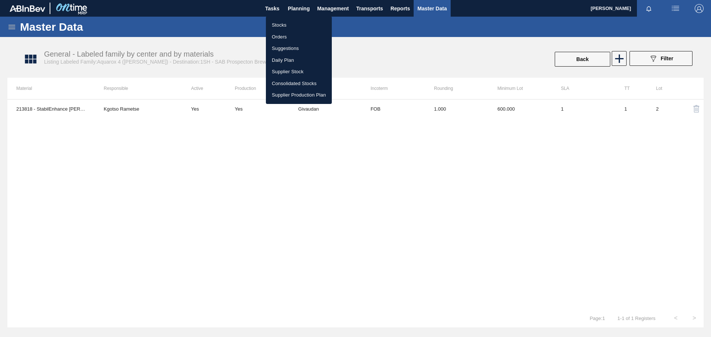
drag, startPoint x: 287, startPoint y: 25, endPoint x: 293, endPoint y: 30, distance: 8.1
click at [287, 25] on li "Stocks" at bounding box center [299, 25] width 66 height 12
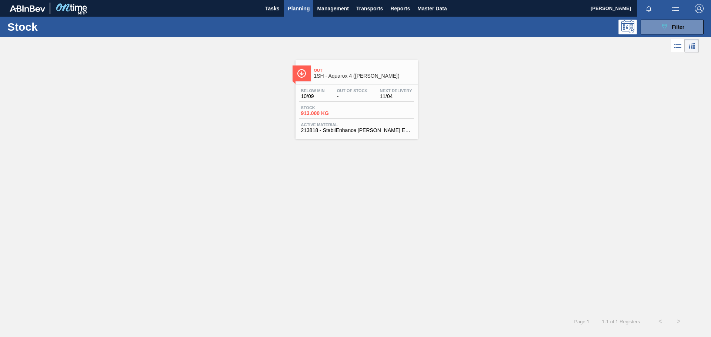
click at [345, 103] on div "Below Min 10/09 Out Of Stock - Next Delivery 11/04 Stock 913.000 KG Active Mate…" at bounding box center [356, 110] width 122 height 50
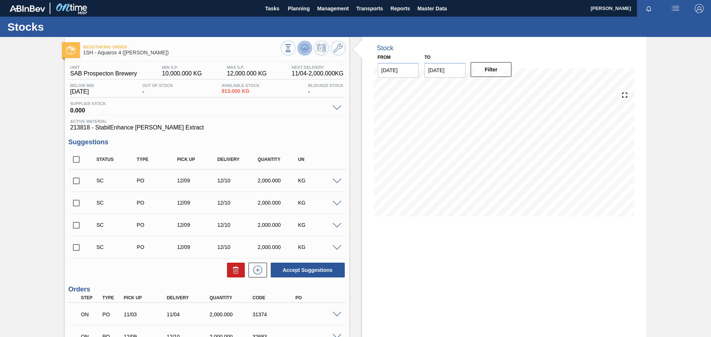
click at [306, 49] on icon at bounding box center [304, 48] width 9 height 9
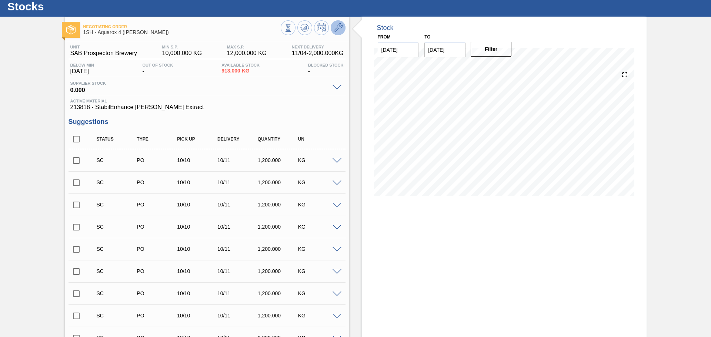
scroll to position [37, 0]
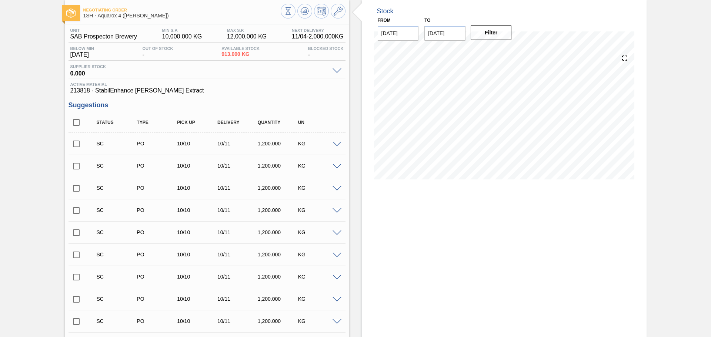
click at [337, 11] on icon at bounding box center [338, 11] width 9 height 9
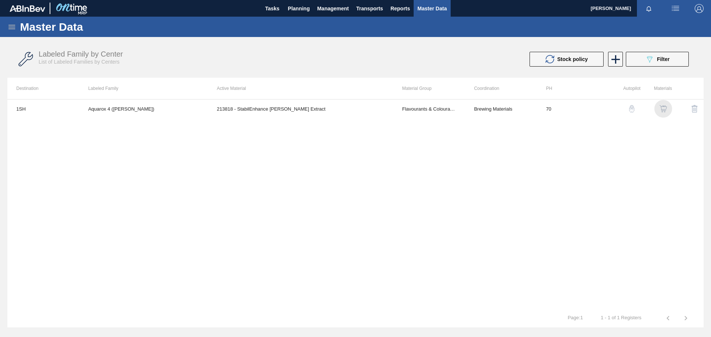
click at [661, 108] on img "button" at bounding box center [662, 108] width 7 height 7
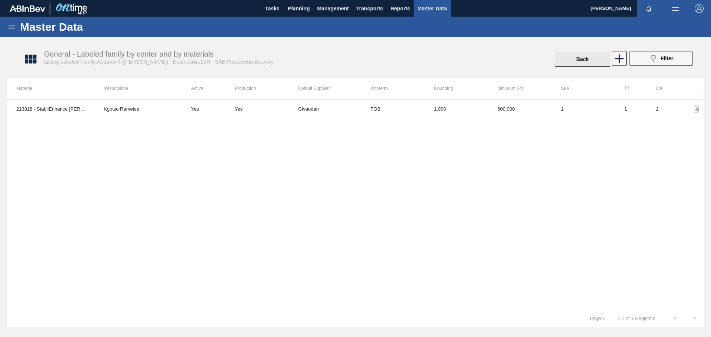
click at [584, 57] on button "Back" at bounding box center [583, 59] width 56 height 15
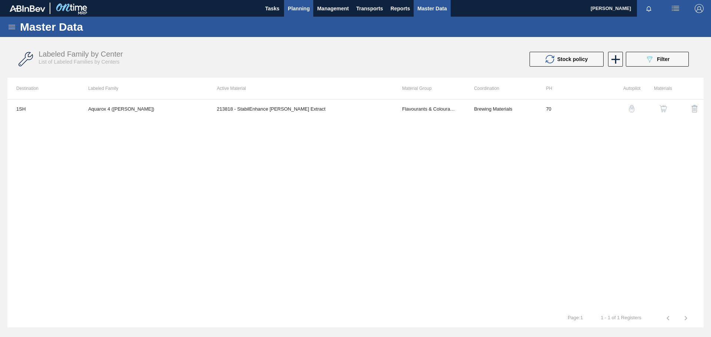
click at [302, 8] on span "Planning" at bounding box center [299, 8] width 22 height 9
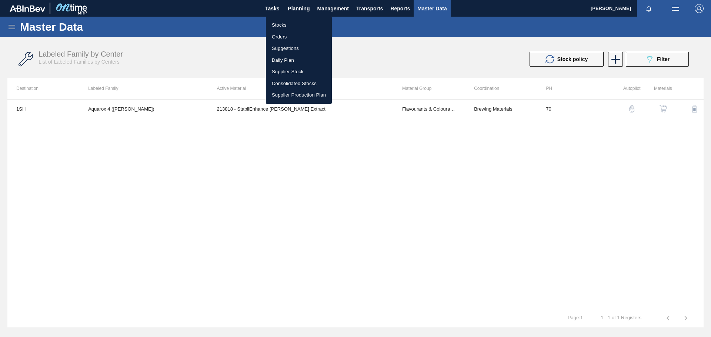
click at [287, 24] on li "Stocks" at bounding box center [299, 25] width 66 height 12
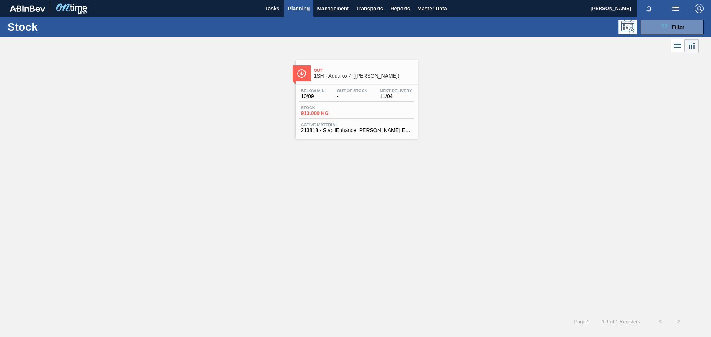
click at [360, 102] on div "Below Min 10/09 Out Of Stock - Next Delivery 11/04 Stock 913.000 KG Active Mate…" at bounding box center [356, 110] width 122 height 50
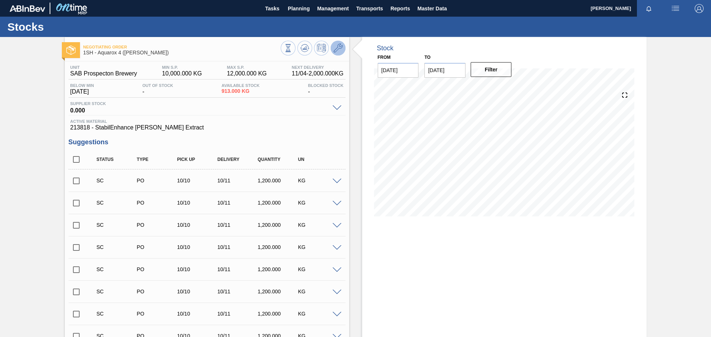
click at [335, 47] on icon at bounding box center [338, 48] width 9 height 9
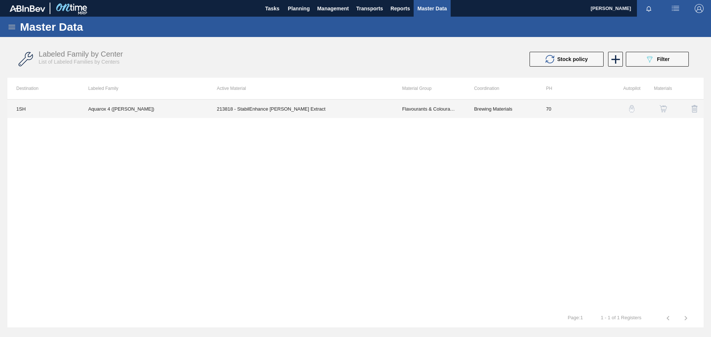
click at [338, 109] on td "213818 - StabilEnhance [PERSON_NAME] Extract" at bounding box center [300, 109] width 185 height 19
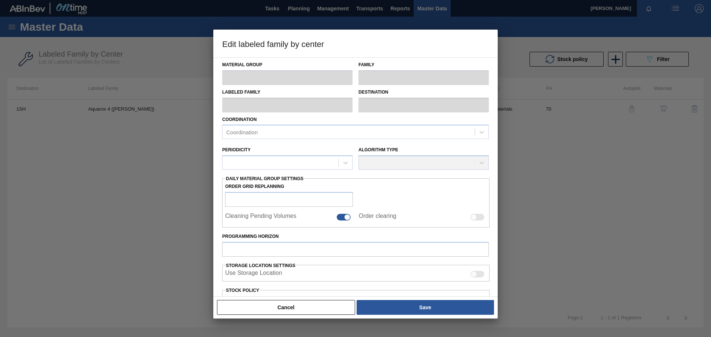
type input "Flavourants & Colourants"
type input "Extract"
type input "Aquarox 4 ([PERSON_NAME])"
type input "1SH - SAB Prospecton Brewery"
type input "70"
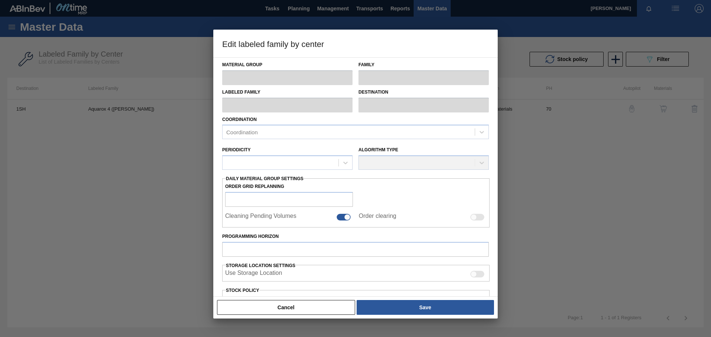
type input "10,000"
type input "12,000"
type input "100"
type input "12,000.000"
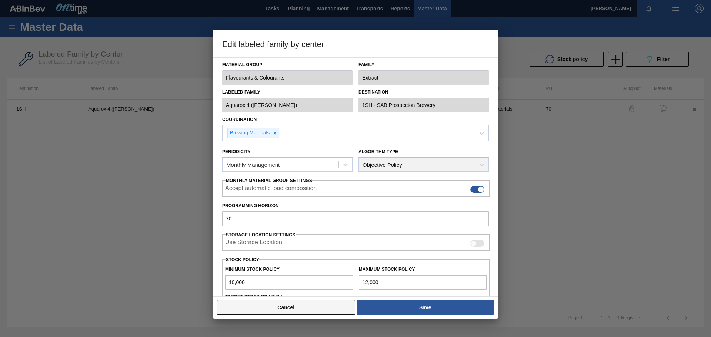
click at [298, 305] on button "Cancel" at bounding box center [286, 307] width 138 height 15
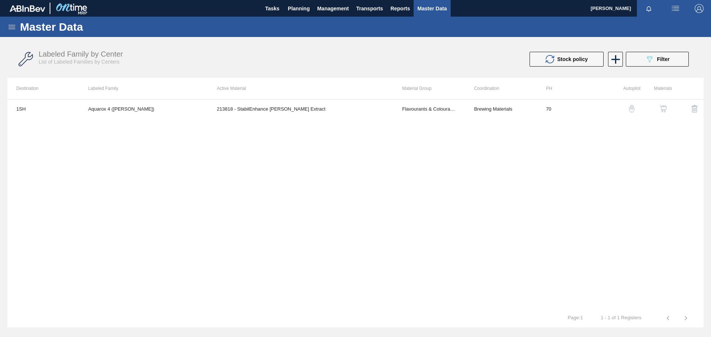
click at [664, 106] on img "button" at bounding box center [662, 108] width 7 height 7
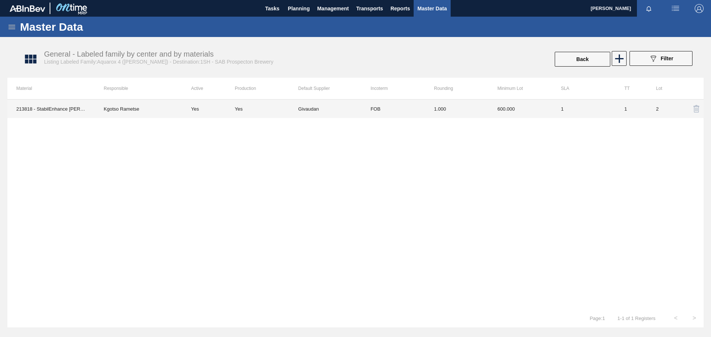
click at [344, 108] on td "Givaudan" at bounding box center [329, 109] width 63 height 19
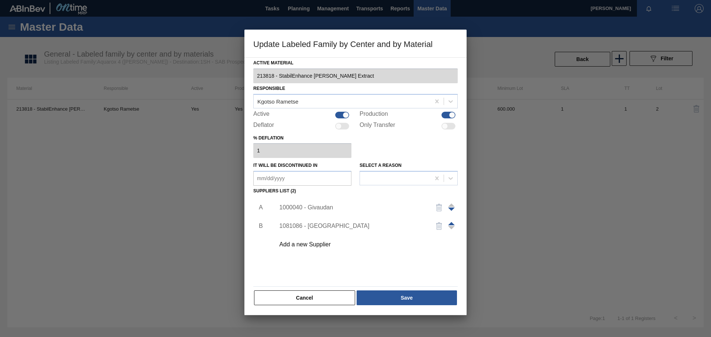
click at [327, 206] on div "1000040 - Givaudan" at bounding box center [351, 207] width 145 height 7
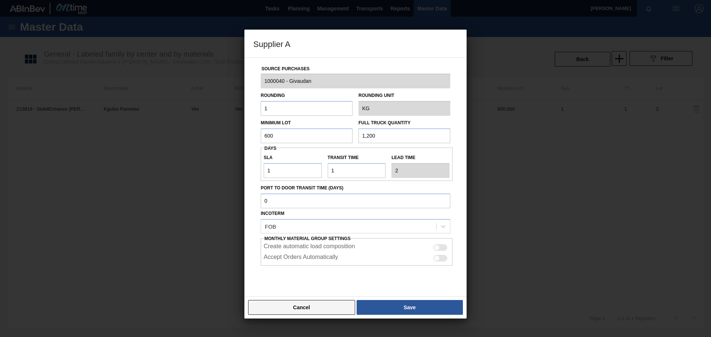
click at [311, 311] on button "Cancel" at bounding box center [301, 307] width 107 height 15
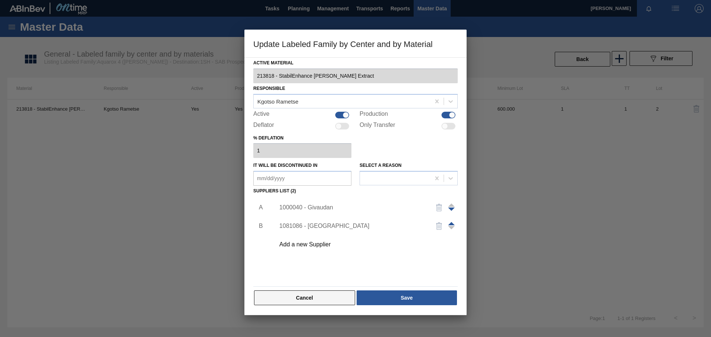
click at [314, 299] on button "Cancel" at bounding box center [304, 298] width 101 height 15
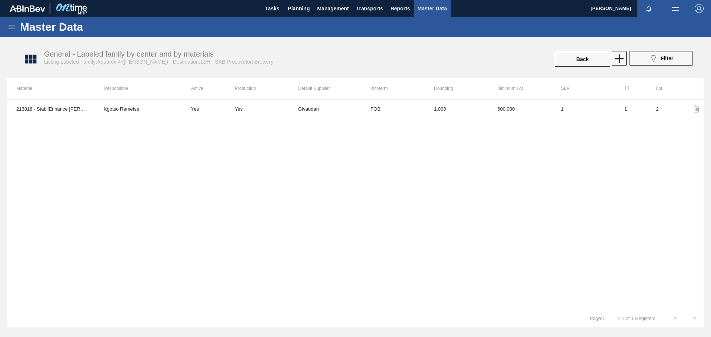
click at [11, 26] on icon at bounding box center [11, 27] width 9 height 9
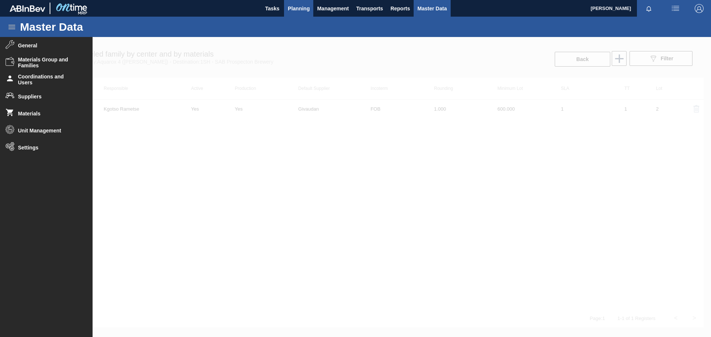
click at [303, 9] on span "Planning" at bounding box center [299, 8] width 22 height 9
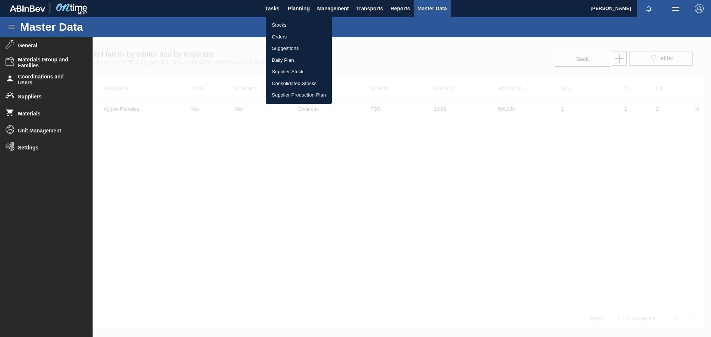
click at [283, 23] on li "Stocks" at bounding box center [299, 25] width 66 height 12
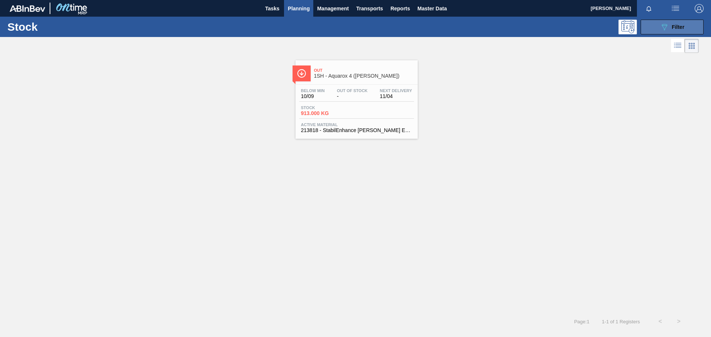
click at [675, 28] on span "Filter" at bounding box center [678, 27] width 13 height 6
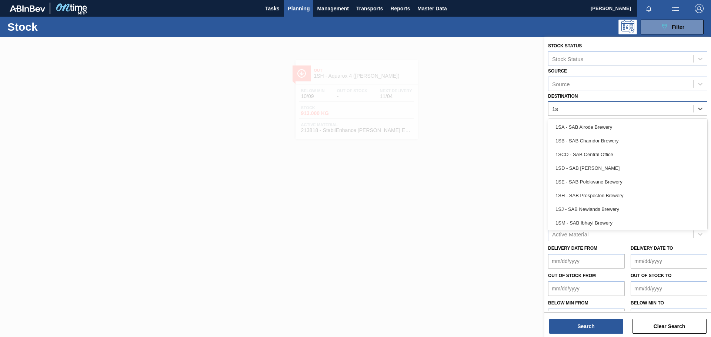
type input "1sa"
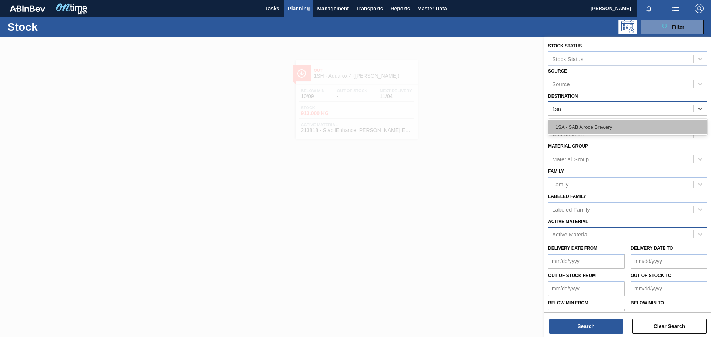
click at [637, 130] on div "1SA - SAB Alrode Brewery" at bounding box center [627, 127] width 159 height 14
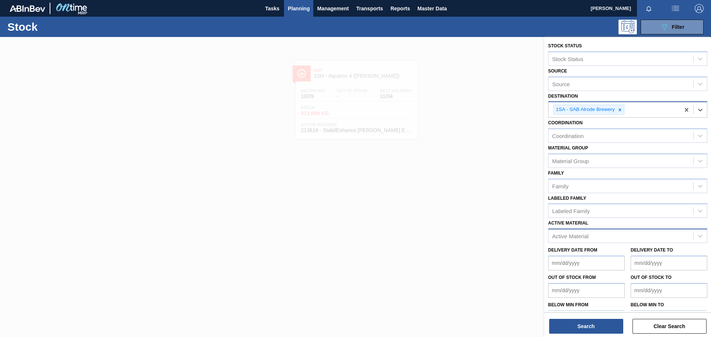
click at [588, 236] on div "Active Material" at bounding box center [570, 236] width 36 height 6
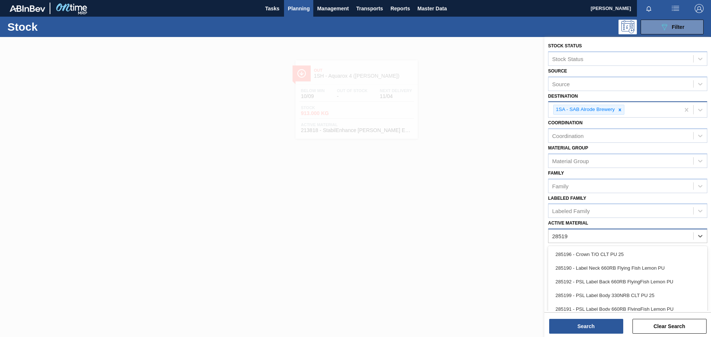
type Material "285196"
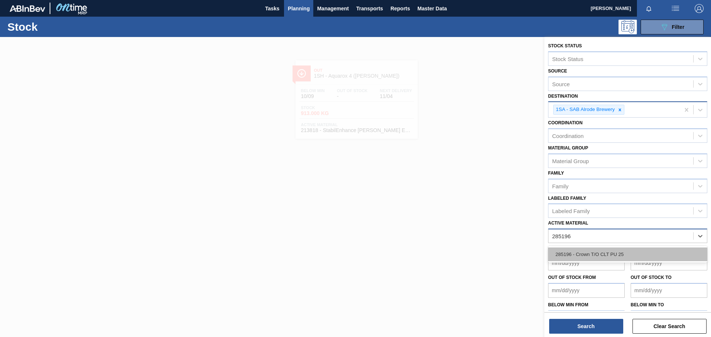
click at [629, 255] on div "285196 - Crown T/O CLT PU 25" at bounding box center [627, 255] width 159 height 14
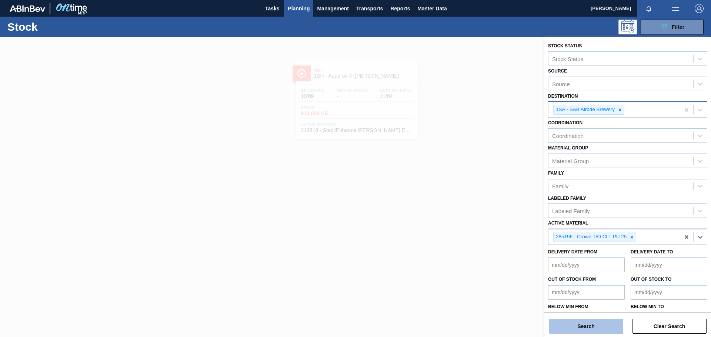
click at [612, 331] on button "Search" at bounding box center [586, 326] width 74 height 15
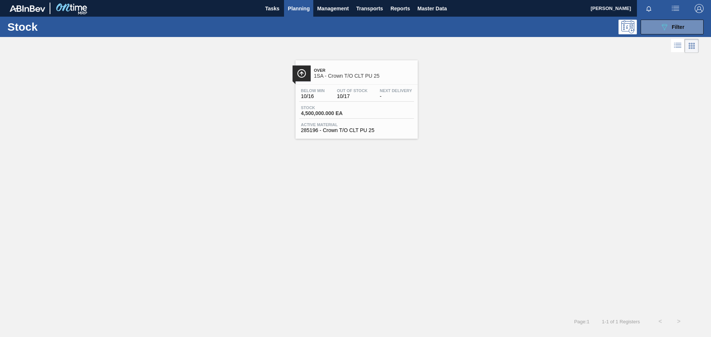
click at [372, 103] on div "Below Min 10/16 Out Of Stock 10/17 Next Delivery - Stock 4,500,000.000 EA Activ…" at bounding box center [356, 110] width 122 height 50
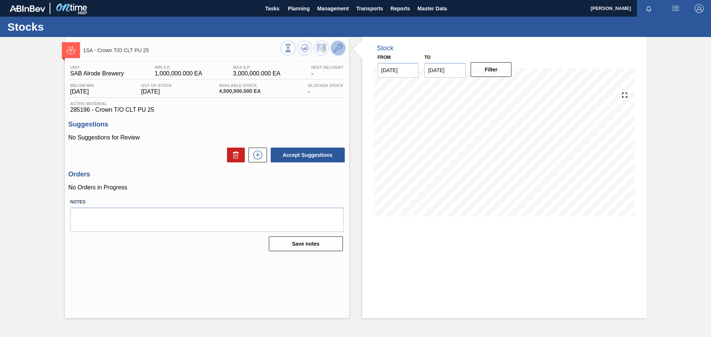
click at [339, 51] on icon at bounding box center [338, 48] width 9 height 9
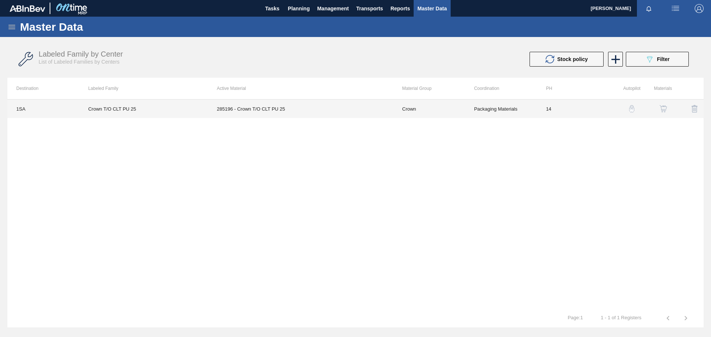
click at [240, 109] on td "285196 - Crown T/O CLT PU 25" at bounding box center [300, 109] width 185 height 19
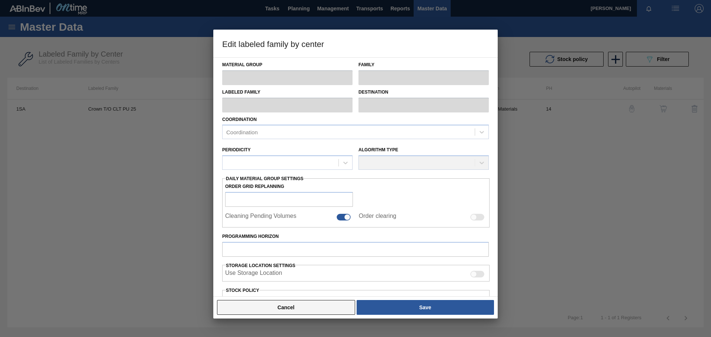
click at [264, 309] on button "Cancel" at bounding box center [286, 307] width 138 height 15
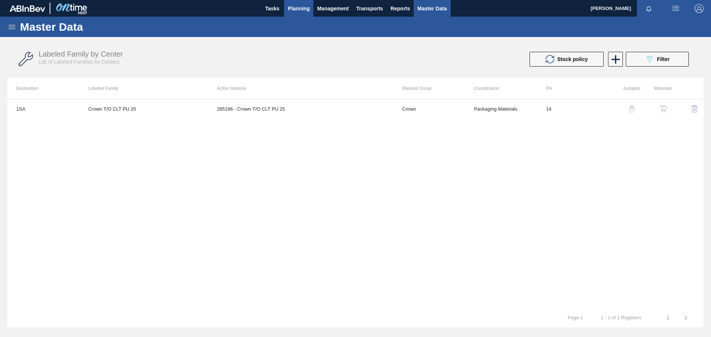
click at [294, 9] on span "Planning" at bounding box center [299, 8] width 22 height 9
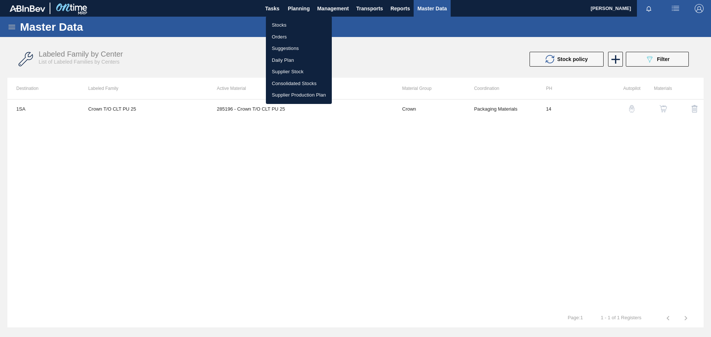
click at [283, 24] on li "Stocks" at bounding box center [299, 25] width 66 height 12
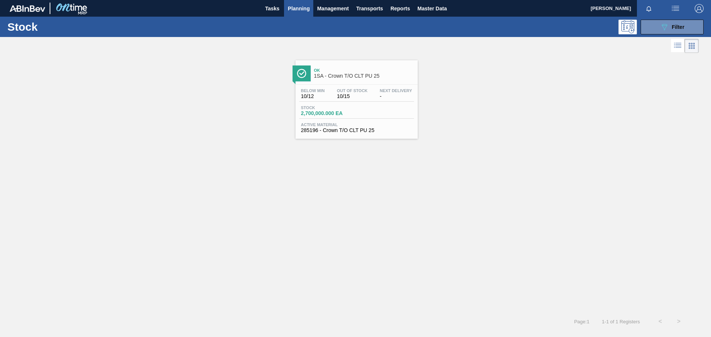
click at [365, 91] on span "Out Of Stock" at bounding box center [352, 90] width 31 height 4
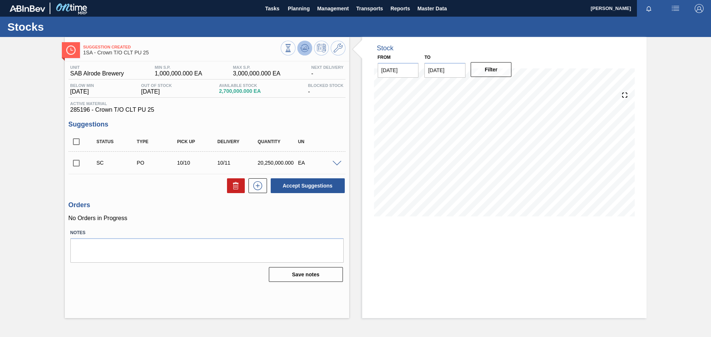
click at [307, 51] on icon at bounding box center [304, 50] width 7 height 4
click at [338, 47] on icon at bounding box center [338, 48] width 9 height 9
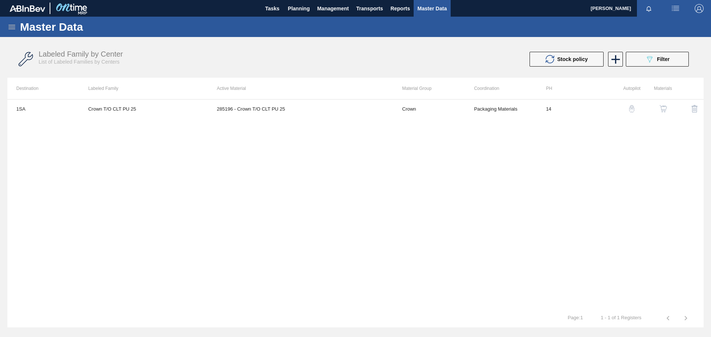
click at [666, 108] on img "button" at bounding box center [662, 108] width 7 height 7
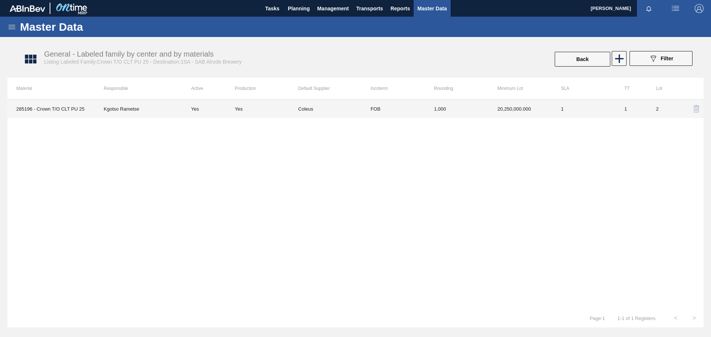
click at [306, 109] on td "Coleus" at bounding box center [329, 109] width 63 height 19
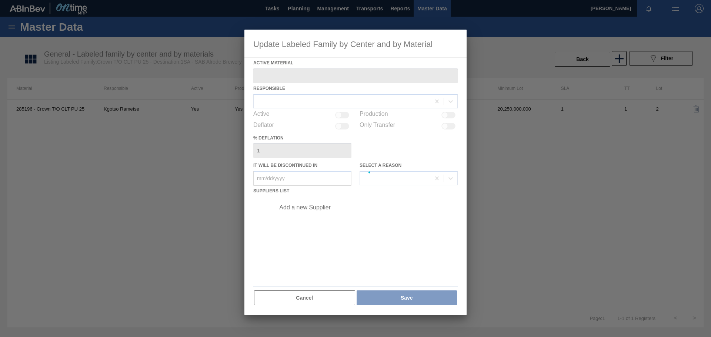
type Material "285196 - Crown T/O CLT PU 25"
checkbox input "true"
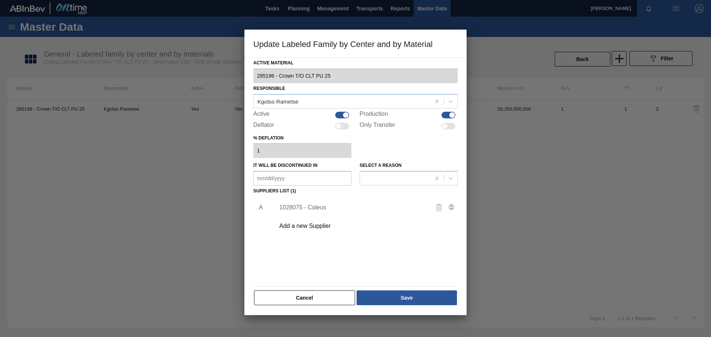
click at [323, 207] on div "1028075 - Coleus" at bounding box center [351, 207] width 145 height 7
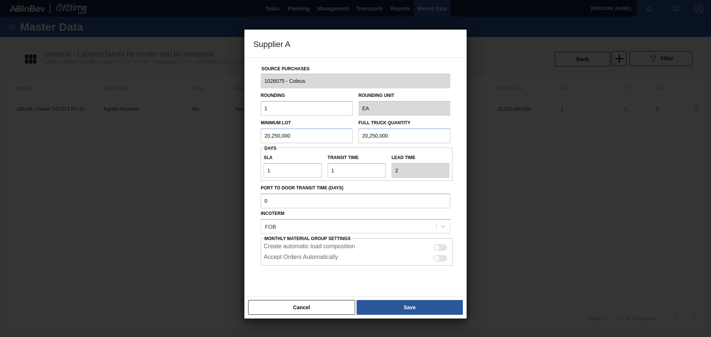
drag, startPoint x: 308, startPoint y: 136, endPoint x: 144, endPoint y: 126, distance: 164.4
click at [146, 126] on div "Supplier A Source Purchases 1028075 - Coleus Rounding 1 Rounding Unit EA Minimu…" at bounding box center [355, 168] width 711 height 337
type input "4,500,000"
drag, startPoint x: 394, startPoint y: 135, endPoint x: 147, endPoint y: 124, distance: 246.8
click at [150, 125] on div "Supplier A Source Purchases 1028075 - Coleus Rounding 1 Rounding Unit EA Minimu…" at bounding box center [355, 168] width 711 height 337
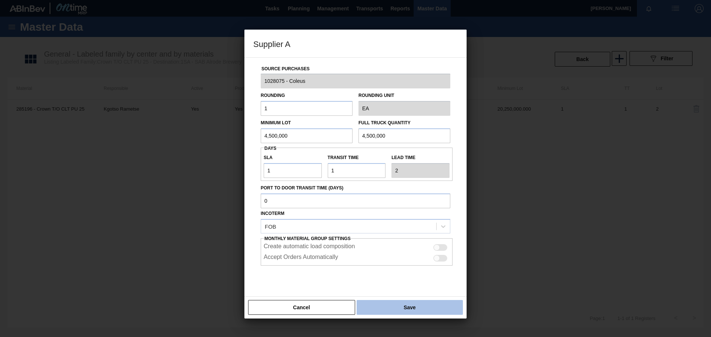
type input "4,500,000"
click at [411, 308] on button "Save" at bounding box center [410, 307] width 106 height 15
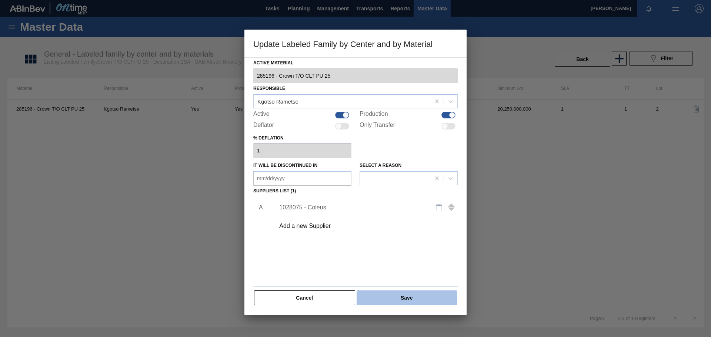
click at [413, 300] on button "Save" at bounding box center [407, 298] width 100 height 15
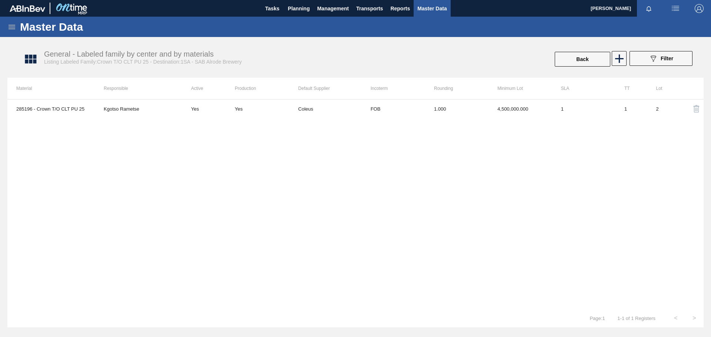
click at [13, 25] on icon at bounding box center [12, 27] width 7 height 4
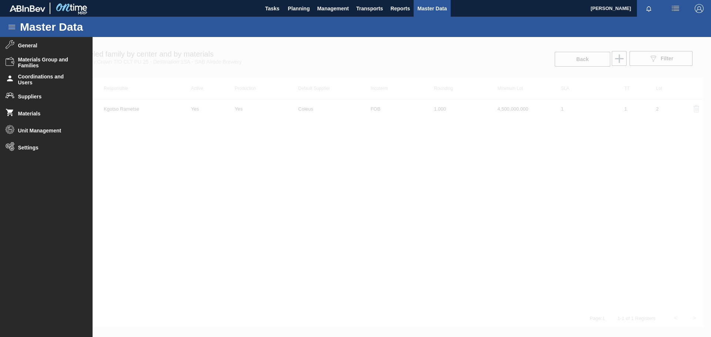
click at [281, 227] on div at bounding box center [355, 187] width 711 height 300
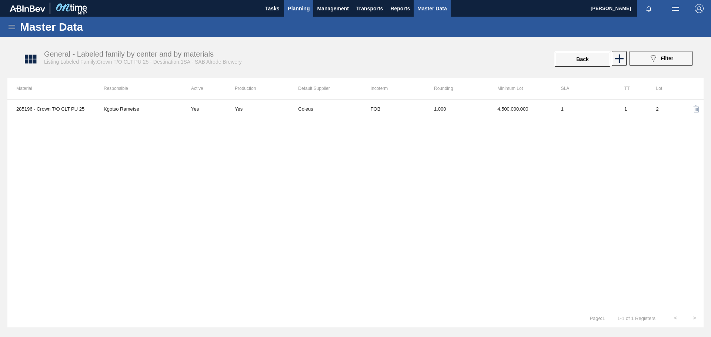
click at [297, 7] on span "Planning" at bounding box center [299, 8] width 22 height 9
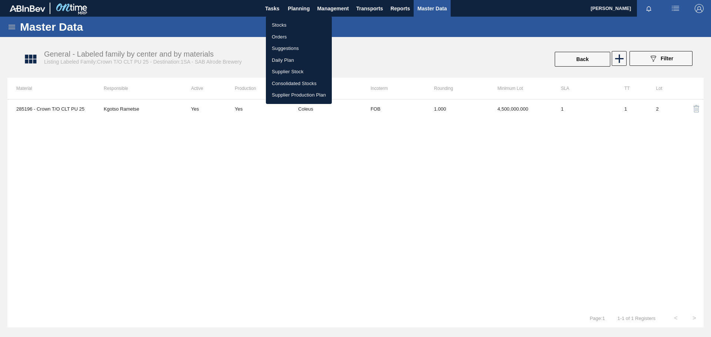
click at [288, 22] on li "Stocks" at bounding box center [299, 25] width 66 height 12
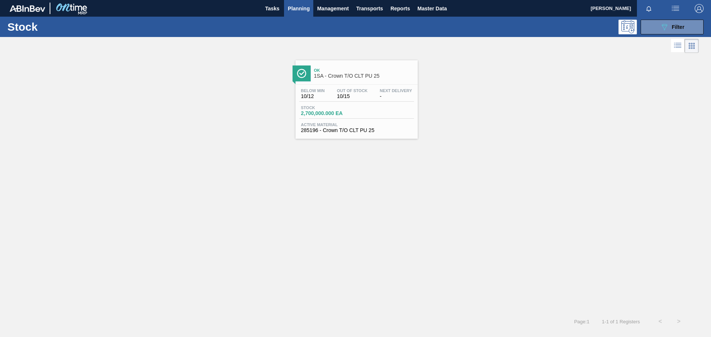
click at [371, 104] on div "Below Min 10/12 Out Of Stock 10/15 Next Delivery - Stock 2,700,000.000 EA Activ…" at bounding box center [356, 110] width 122 height 50
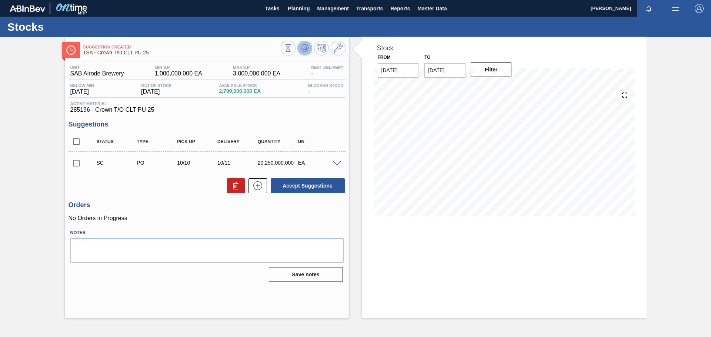
click at [307, 49] on icon at bounding box center [304, 48] width 9 height 9
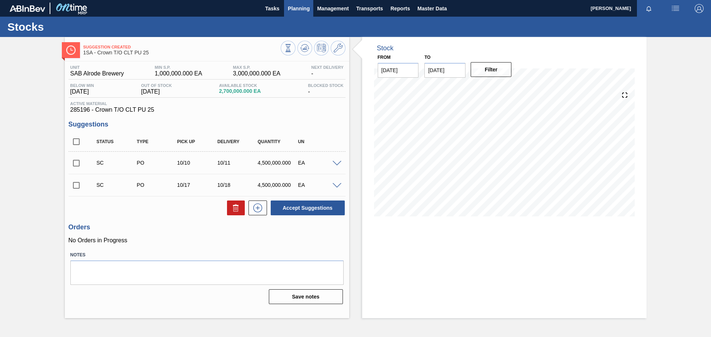
click at [296, 9] on span "Planning" at bounding box center [299, 8] width 22 height 9
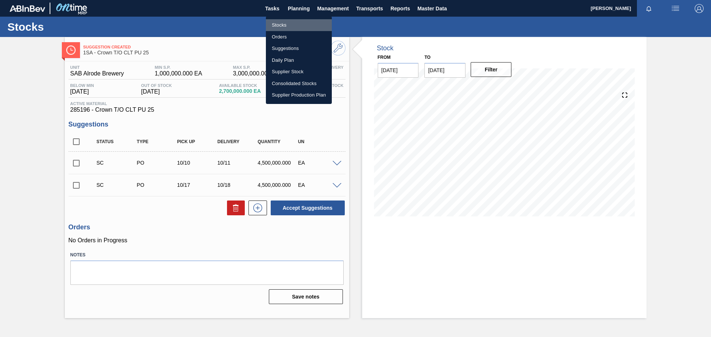
drag, startPoint x: 277, startPoint y: 24, endPoint x: 278, endPoint y: 28, distance: 4.6
click at [277, 24] on li "Stocks" at bounding box center [299, 25] width 66 height 12
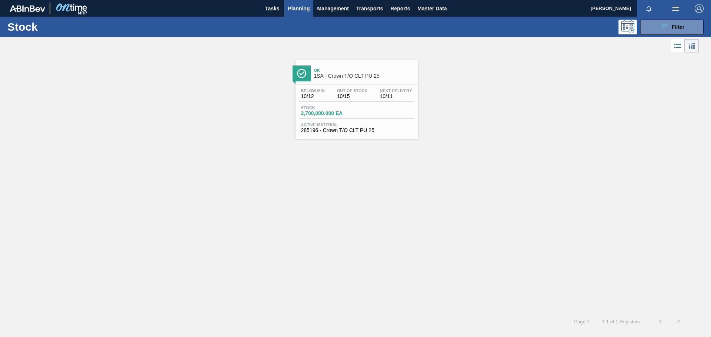
drag, startPoint x: 668, startPoint y: 25, endPoint x: 670, endPoint y: 38, distance: 13.5
click at [669, 26] on div "089F7B8B-B2A5-4AFE-B5C0-19BA573D28AC Filter" at bounding box center [672, 27] width 24 height 9
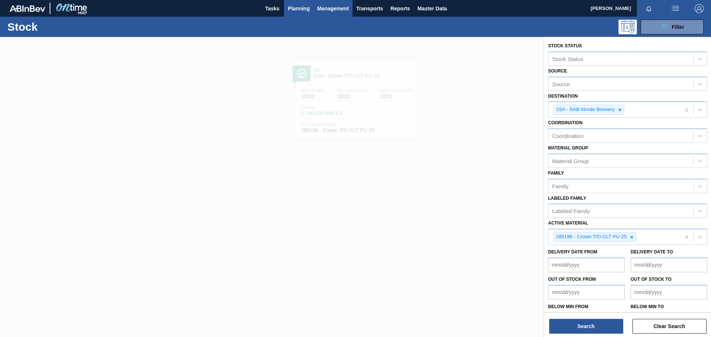
click at [326, 15] on button "Management" at bounding box center [332, 8] width 39 height 17
click at [334, 9] on div at bounding box center [355, 168] width 711 height 337
click at [334, 9] on span "Management" at bounding box center [333, 8] width 32 height 9
click at [335, 9] on div at bounding box center [355, 168] width 711 height 337
click at [337, 7] on span "Management" at bounding box center [333, 8] width 32 height 9
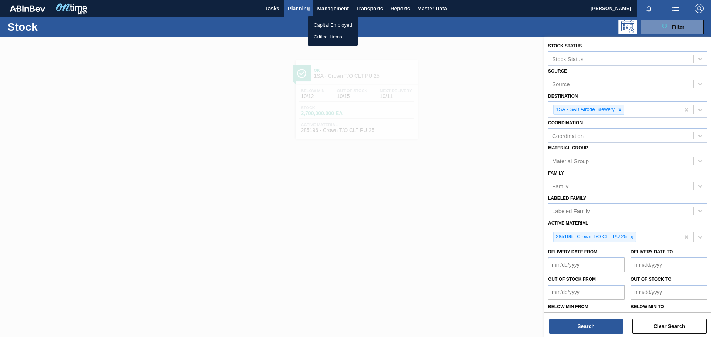
click at [528, 136] on div at bounding box center [355, 168] width 711 height 337
click at [621, 110] on icon at bounding box center [619, 109] width 5 height 5
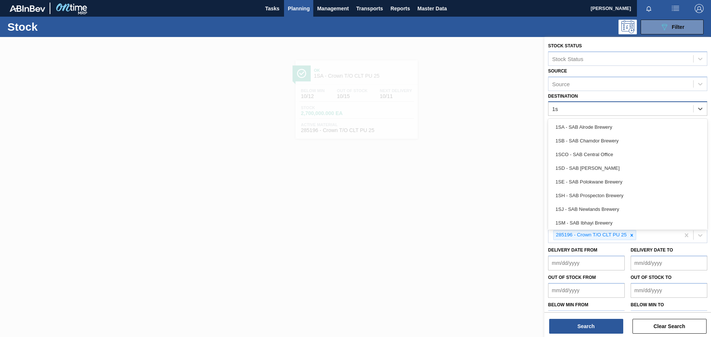
type input "1se"
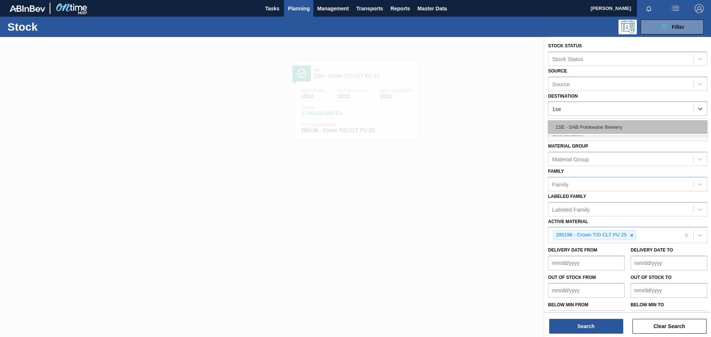
click at [614, 126] on div "1SE - SAB Polokwane Brewery" at bounding box center [627, 127] width 159 height 14
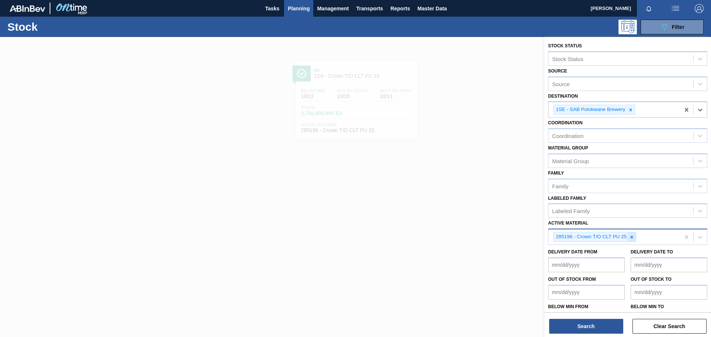
click at [632, 236] on icon at bounding box center [631, 237] width 5 height 5
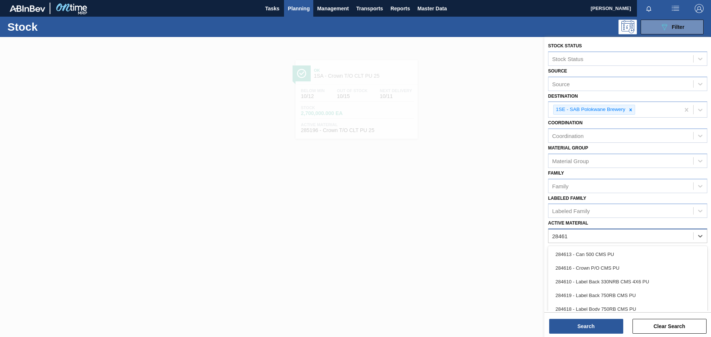
type Material "284616"
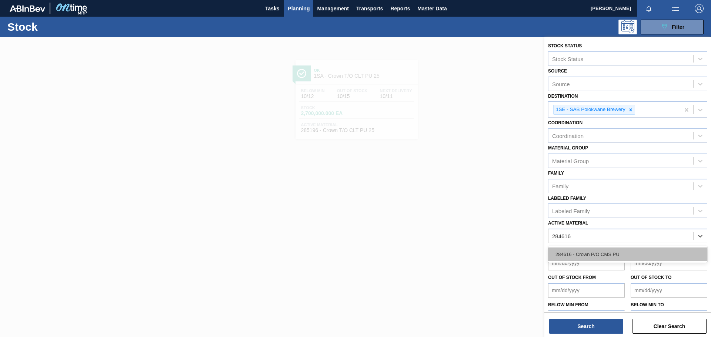
click at [634, 254] on div "284616 - Crown P/O CMS PU" at bounding box center [627, 255] width 159 height 14
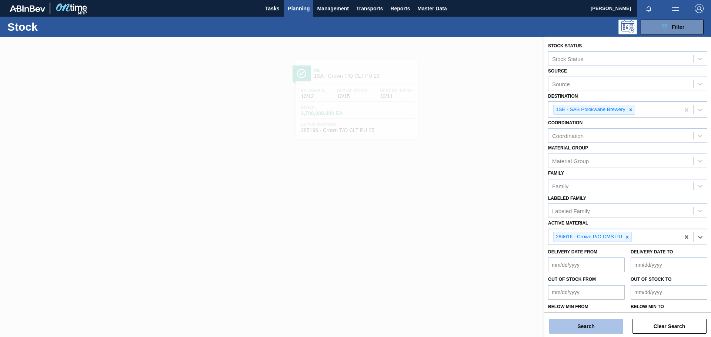
click at [588, 326] on button "Search" at bounding box center [586, 326] width 74 height 15
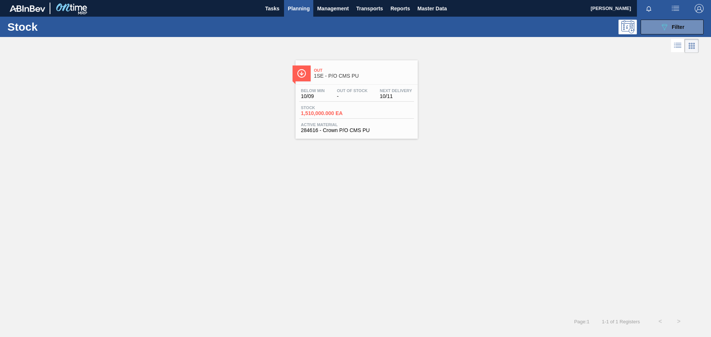
click at [361, 101] on div "Below Min 10/09 Out Of Stock - Next Delivery 10/11" at bounding box center [356, 94] width 115 height 13
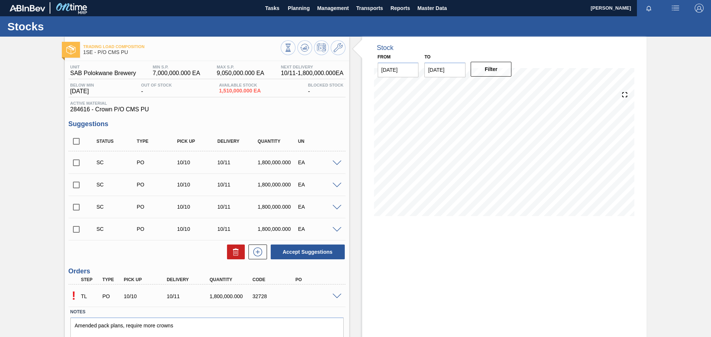
scroll to position [31, 0]
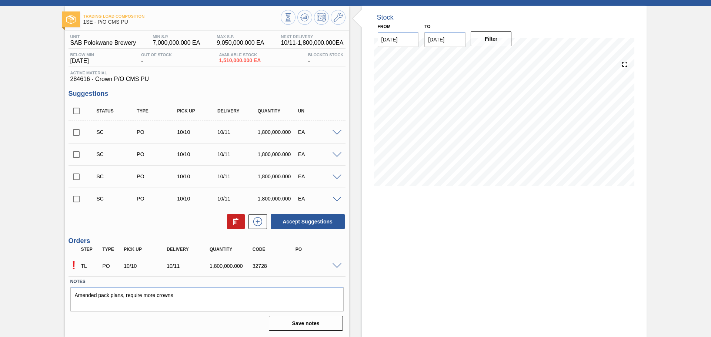
click at [340, 265] on span at bounding box center [336, 267] width 9 height 6
